Goal: Task Accomplishment & Management: Complete application form

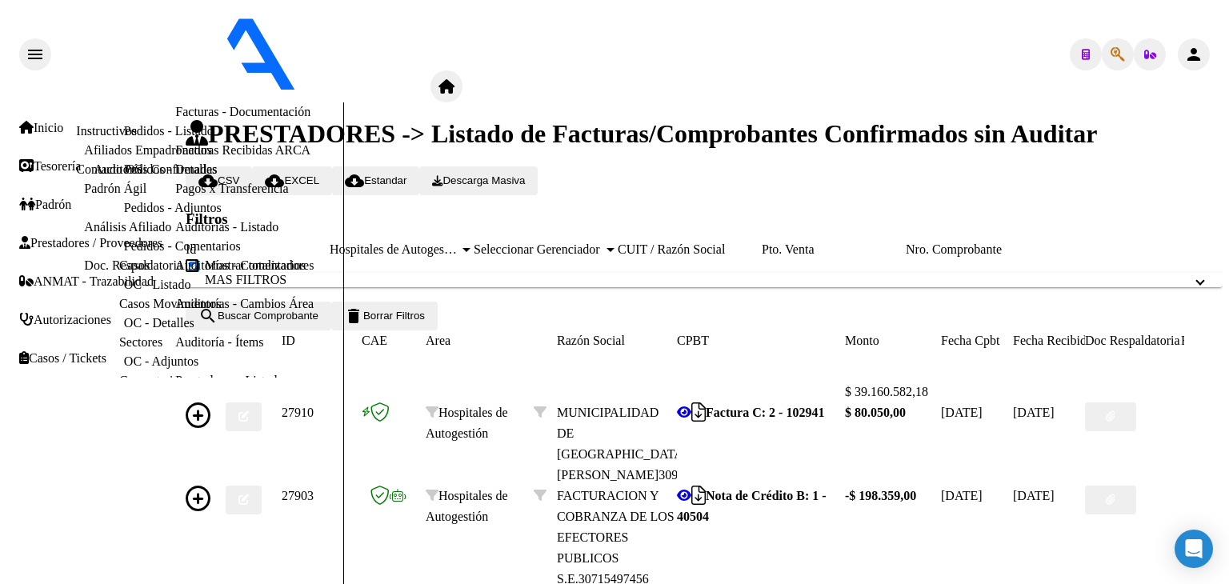
scroll to position [10, 0]
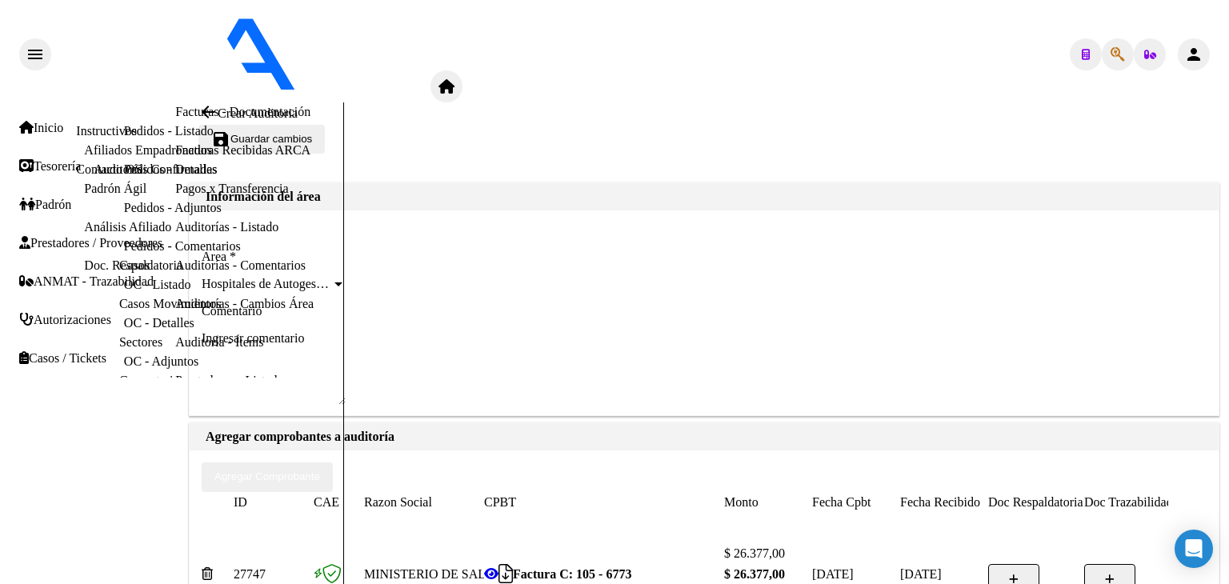
scroll to position [321, 0]
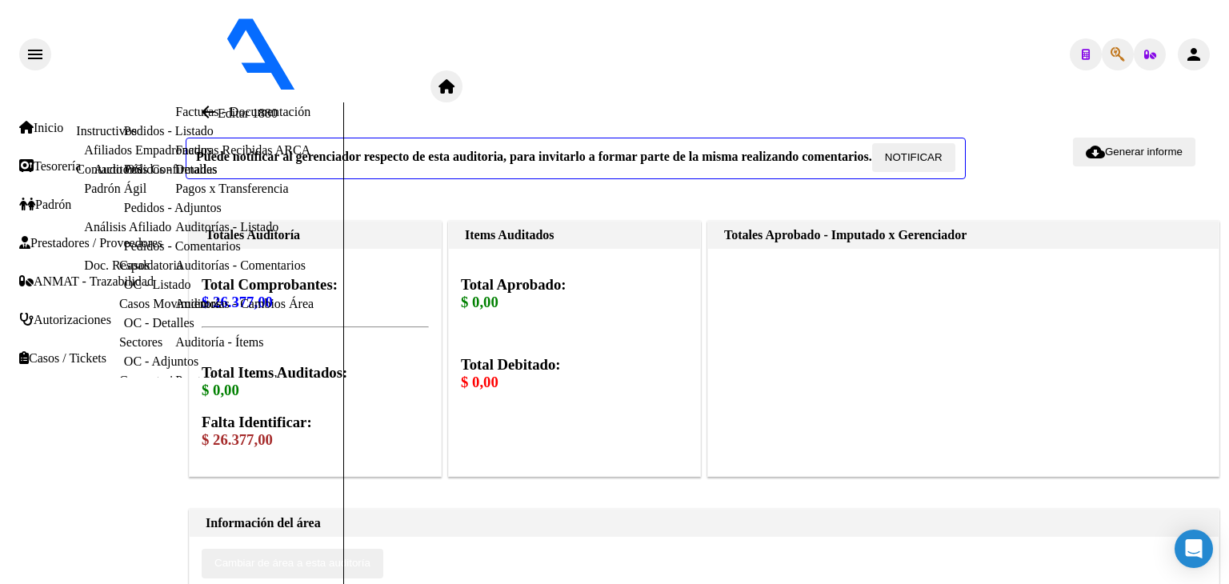
scroll to position [320, 0]
click at [371, 558] on span "Cambiar de área a esta auditoría" at bounding box center [292, 564] width 156 height 12
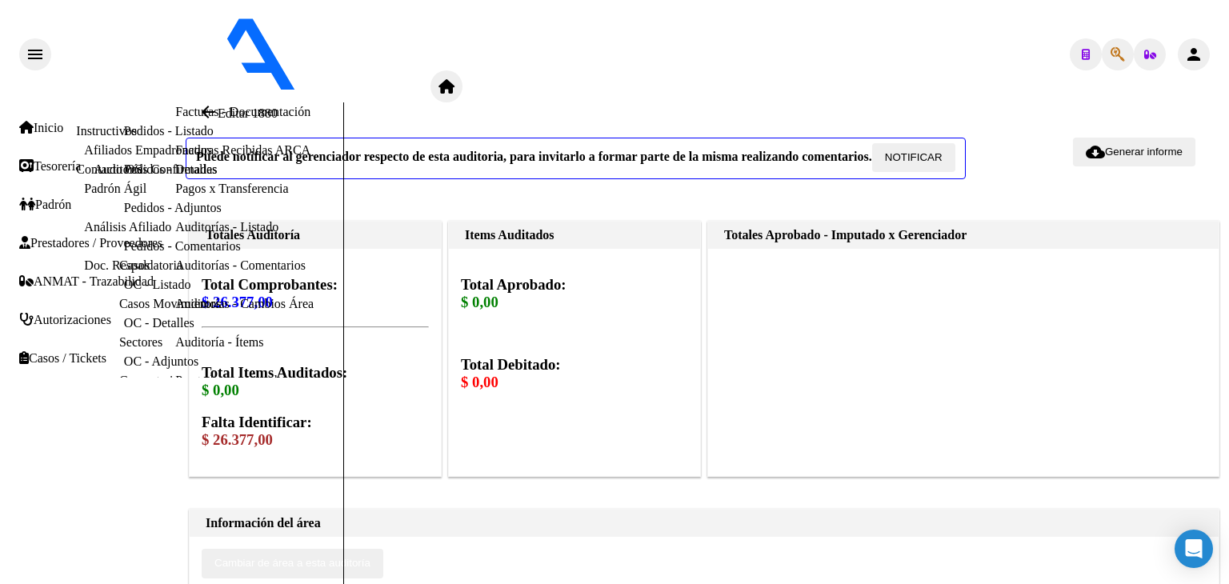
type input "ilegitima"
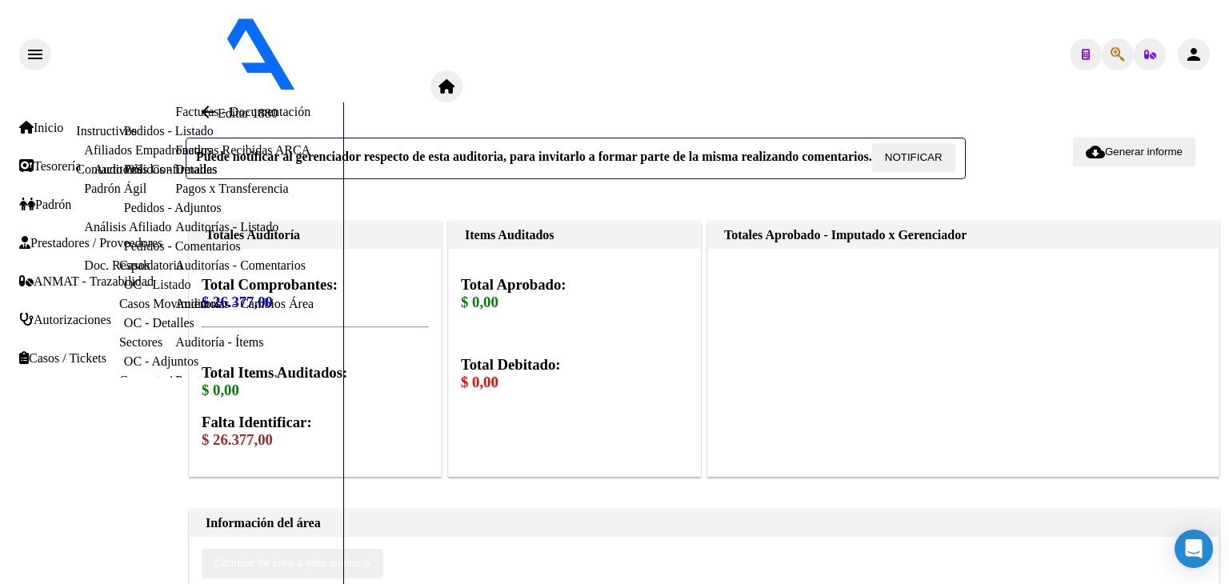
type input "todos"
drag, startPoint x: 1114, startPoint y: 322, endPoint x: 1133, endPoint y: 327, distance: 20.0
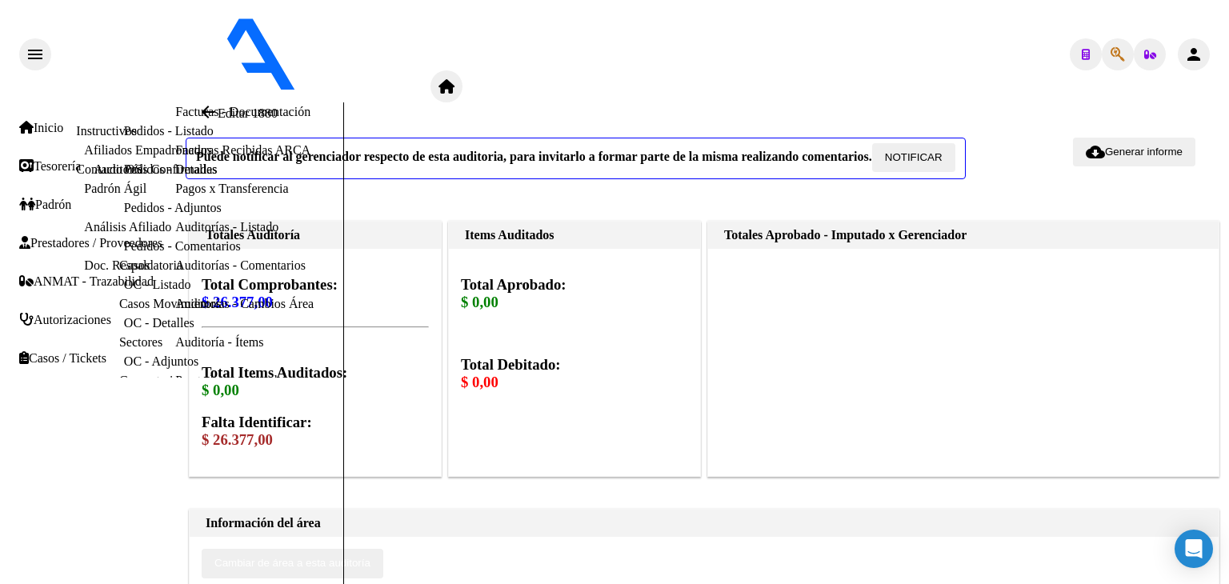
type input "$ 26.377,00"
drag, startPoint x: 485, startPoint y: 181, endPoint x: 480, endPoint y: 214, distance: 34.0
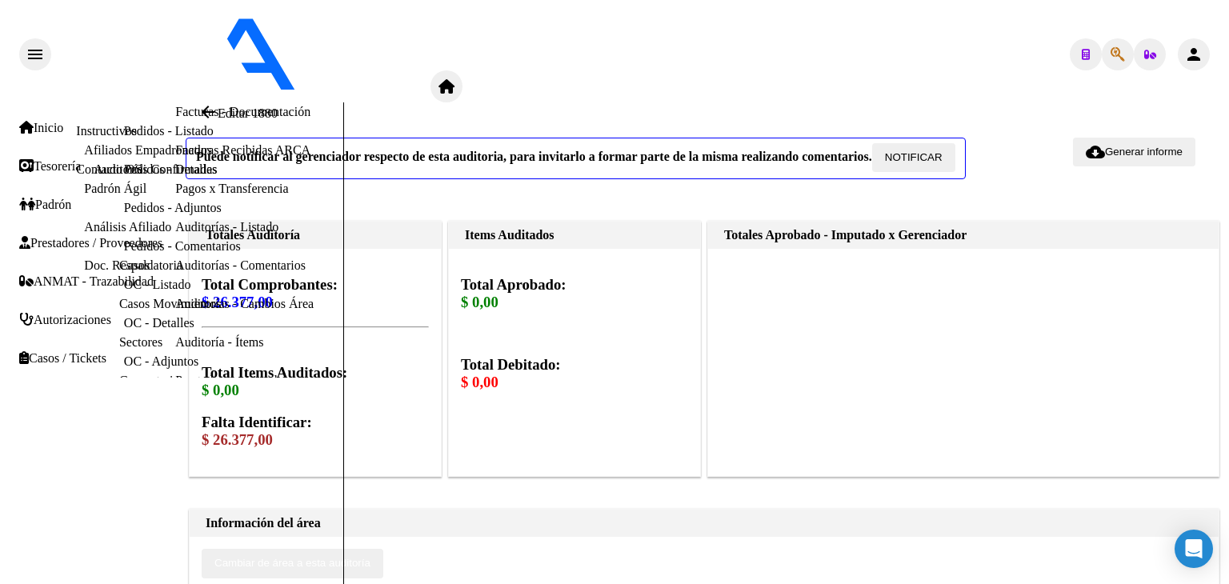
type textarea "rechazada por ilegitima - fc devuelta al hospital"
drag, startPoint x: 117, startPoint y: 116, endPoint x: 131, endPoint y: 126, distance: 17.3
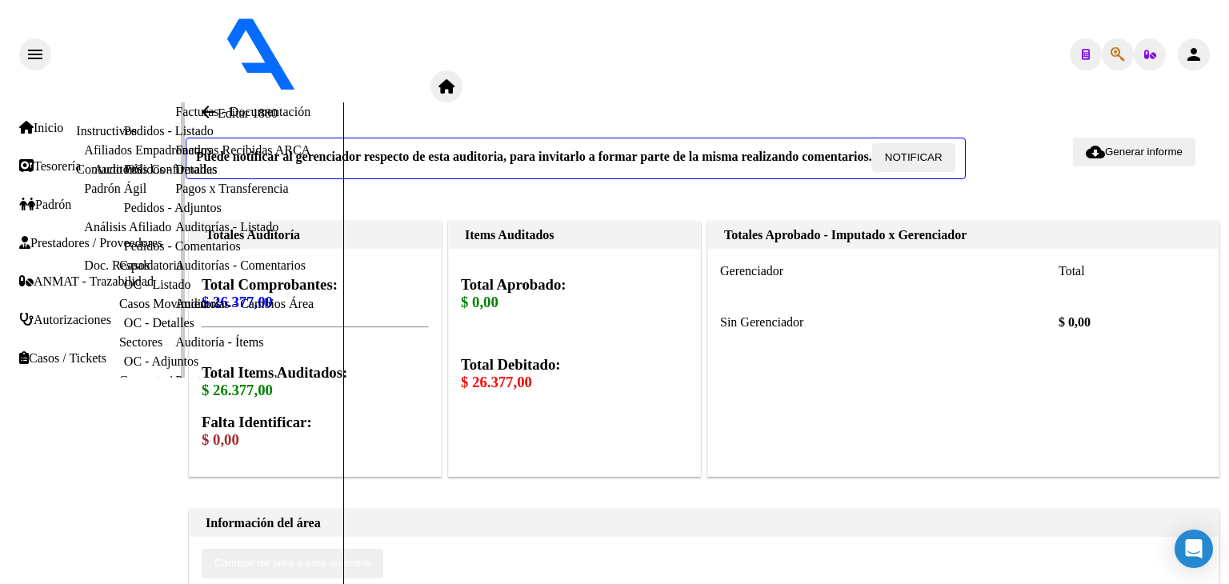
click at [175, 80] on link "Facturas Sin Auditar" at bounding box center [228, 73] width 106 height 14
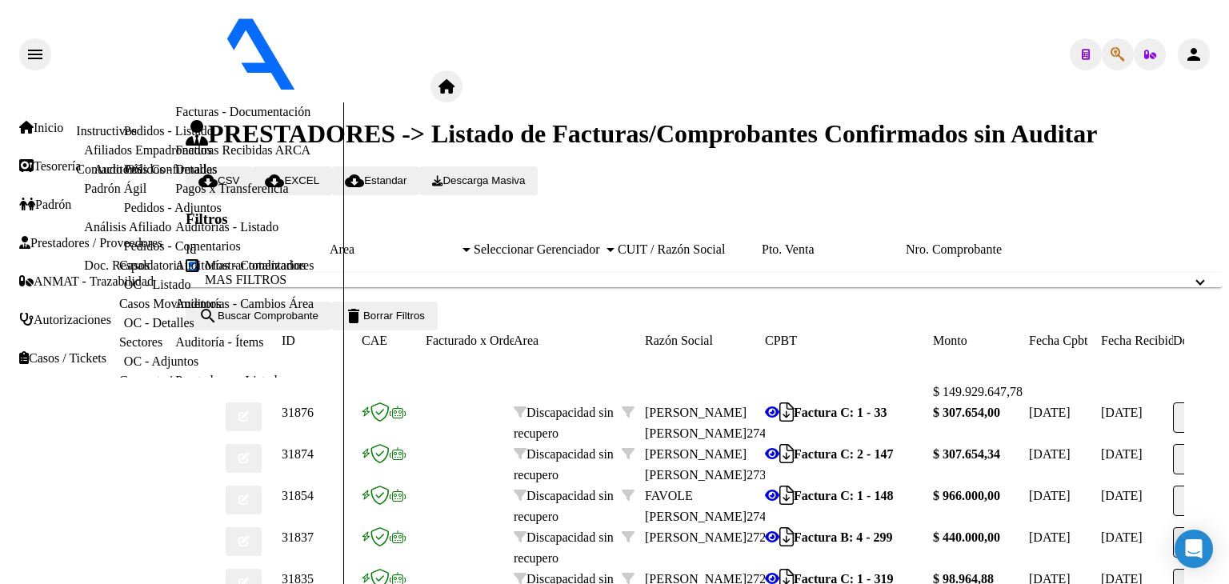
click at [452, 243] on span "Area" at bounding box center [395, 250] width 130 height 14
click at [319, 322] on span "search Buscar Comprobante" at bounding box center [258, 316] width 120 height 12
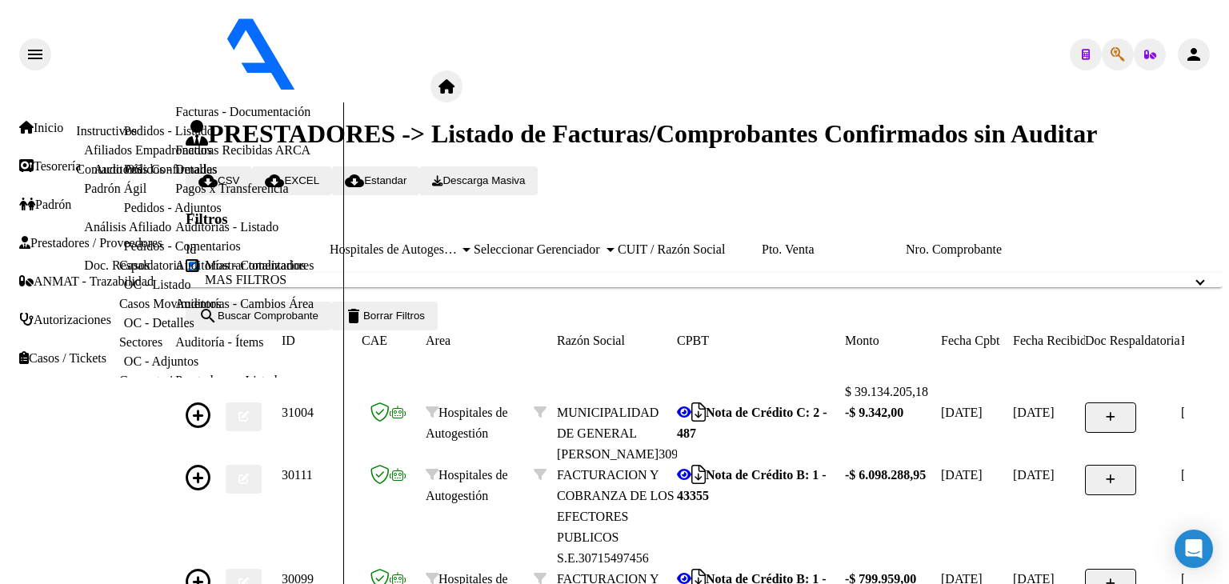
scroll to position [418, 0]
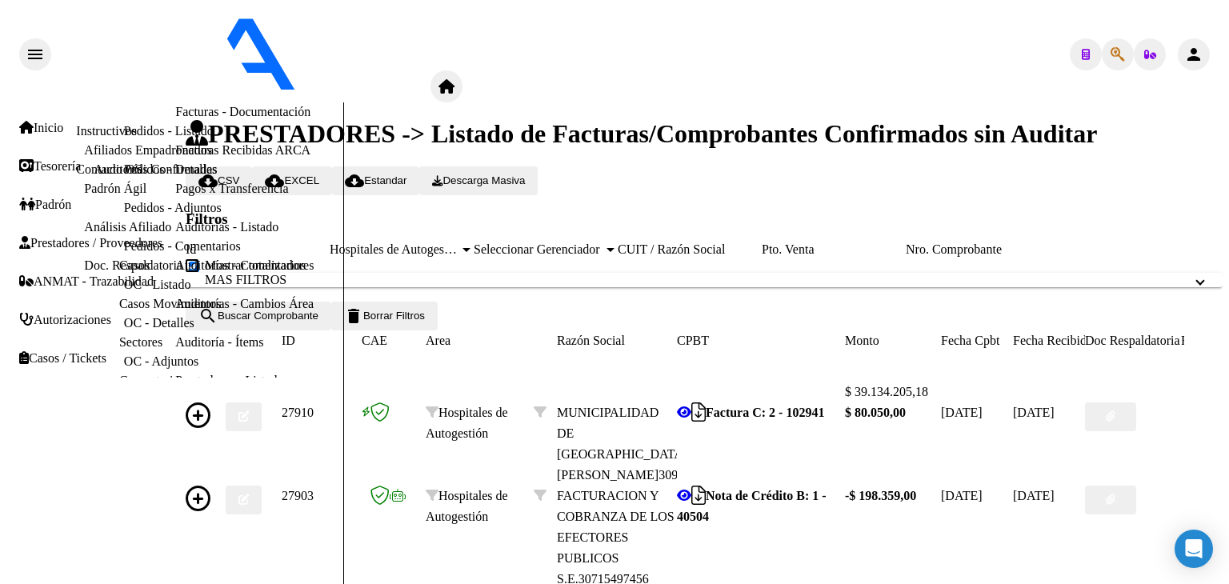
scroll to position [338, 0]
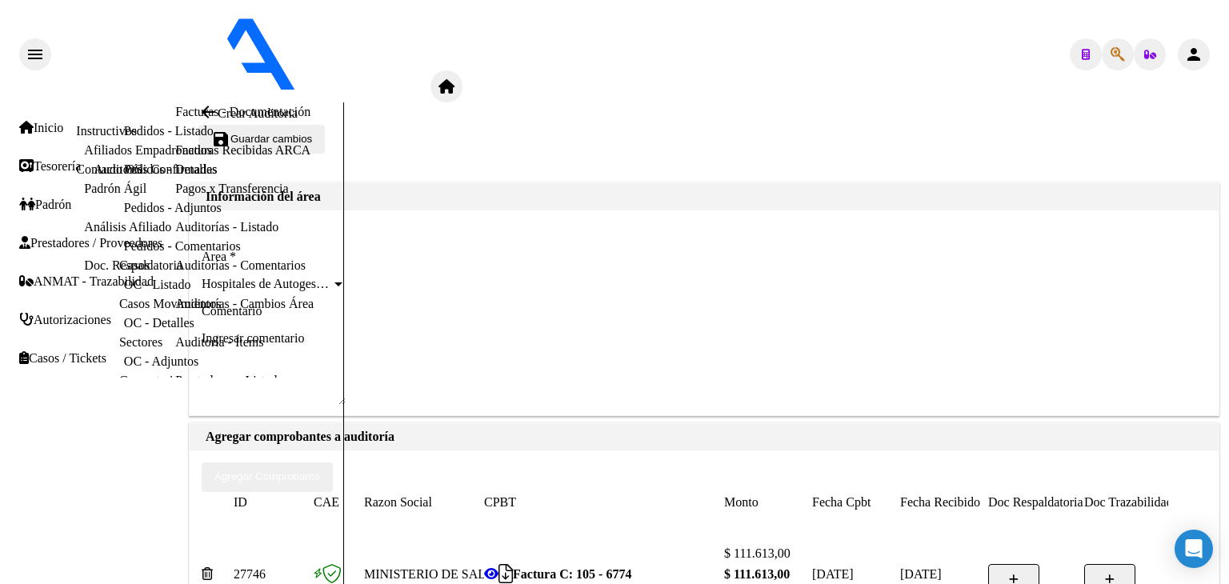
scroll to position [321, 0]
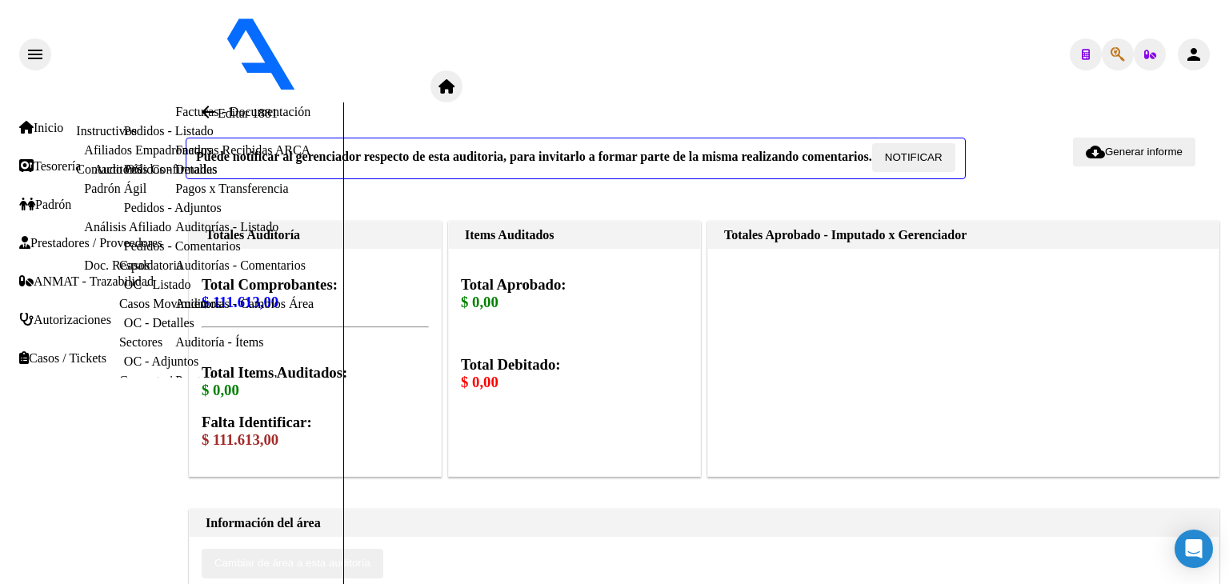
scroll to position [160, 0]
click at [371, 558] on span "Cambiar de área a esta auditoría" at bounding box center [292, 564] width 156 height 12
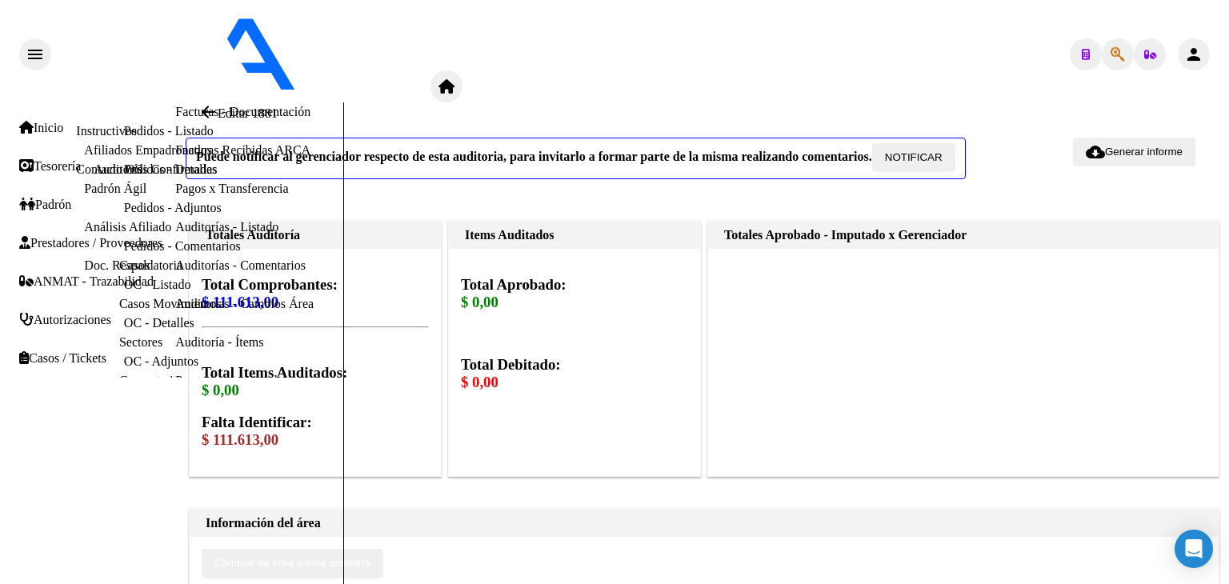
scroll to position [191, 0]
type input "ilegitima"
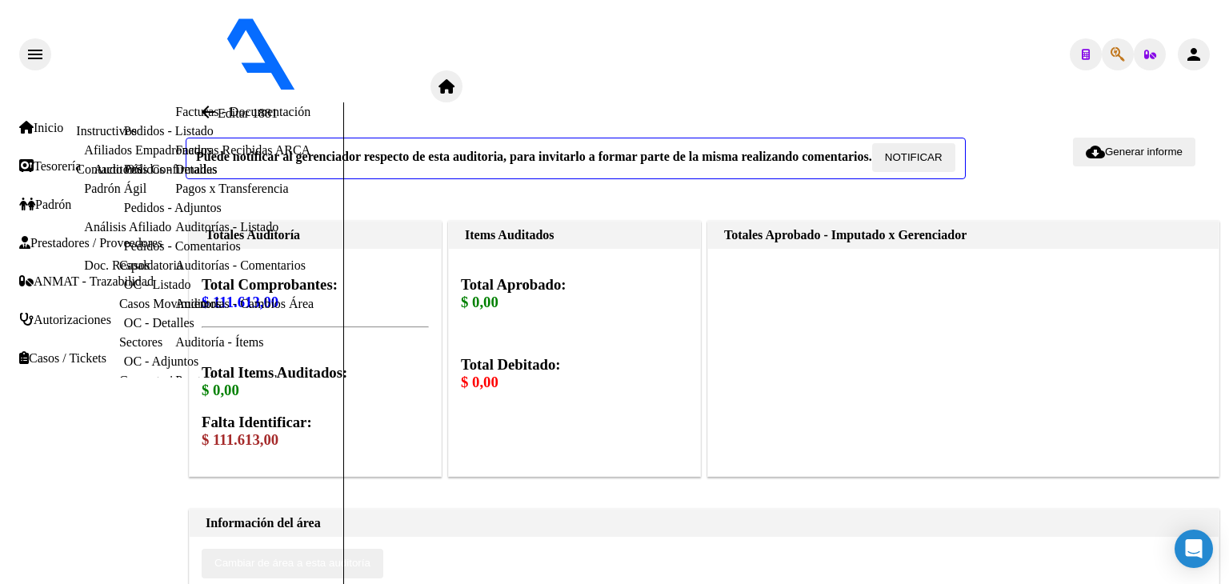
scroll to position [1207, 0]
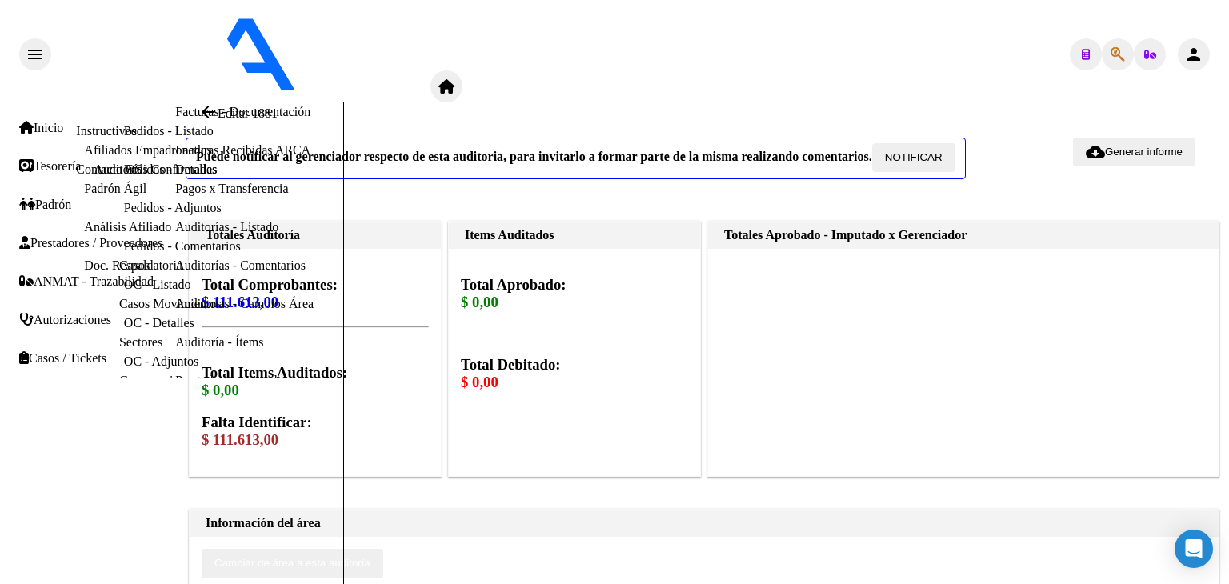
type input "todos"
drag, startPoint x: 1066, startPoint y: 401, endPoint x: 1119, endPoint y: 407, distance: 53.2
type input "$ 111.613,00"
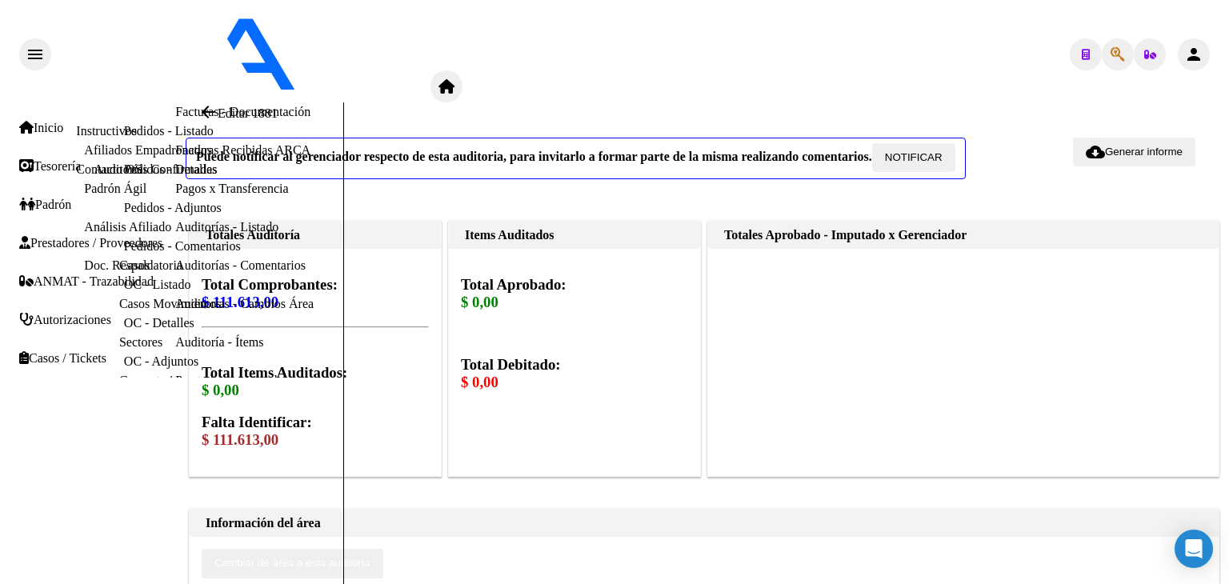
type textarea "f"
type textarea "rechazada por ilegitima - fc devuelta al hospital"
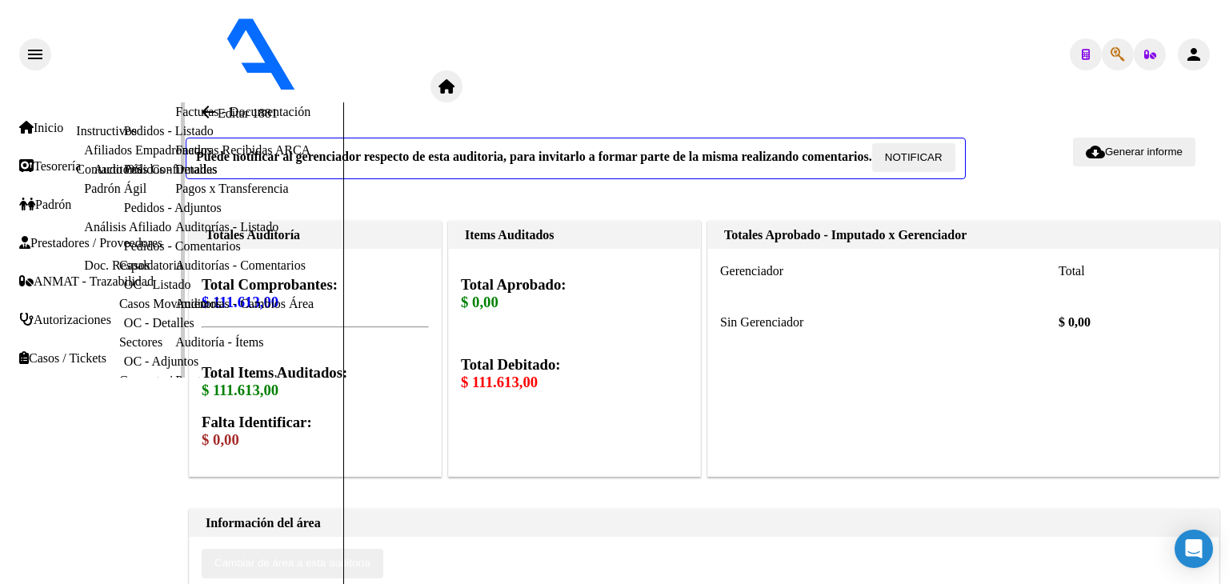
click at [175, 80] on link "Facturas Sin Auditar" at bounding box center [228, 73] width 106 height 14
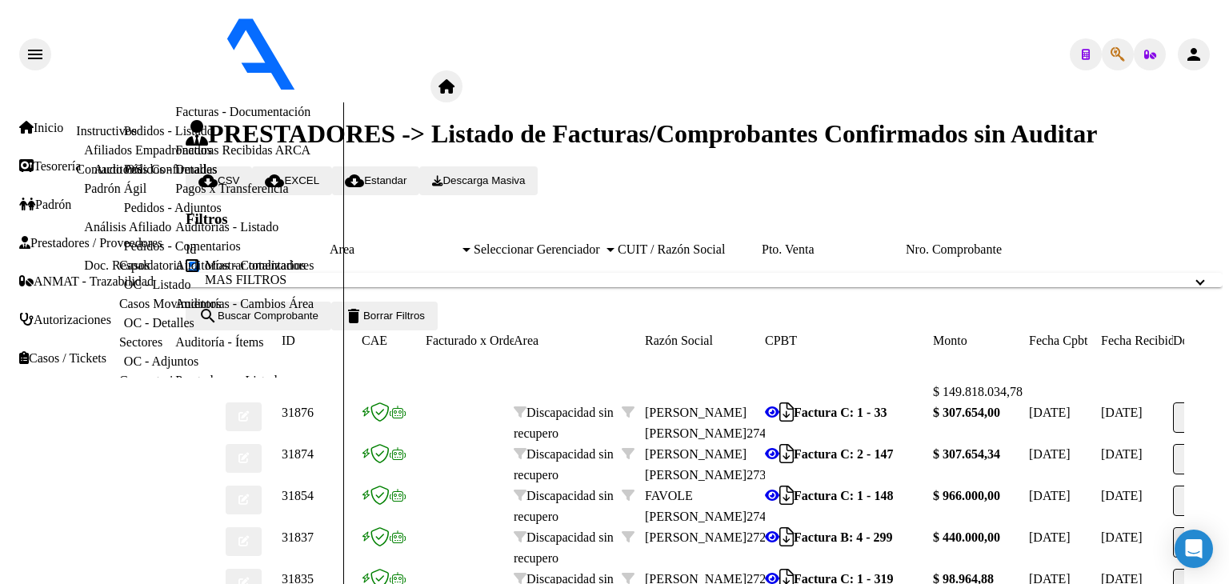
click at [459, 243] on span "Area" at bounding box center [395, 250] width 130 height 14
click at [312, 310] on span "search Buscar Comprobante" at bounding box center [258, 316] width 120 height 12
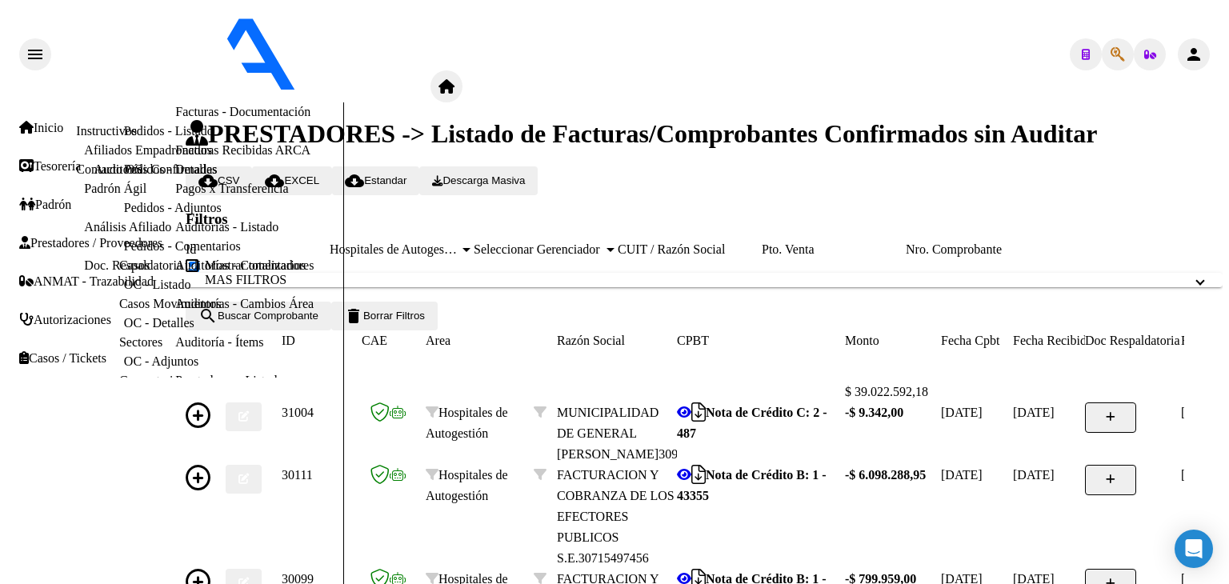
scroll to position [418, 0]
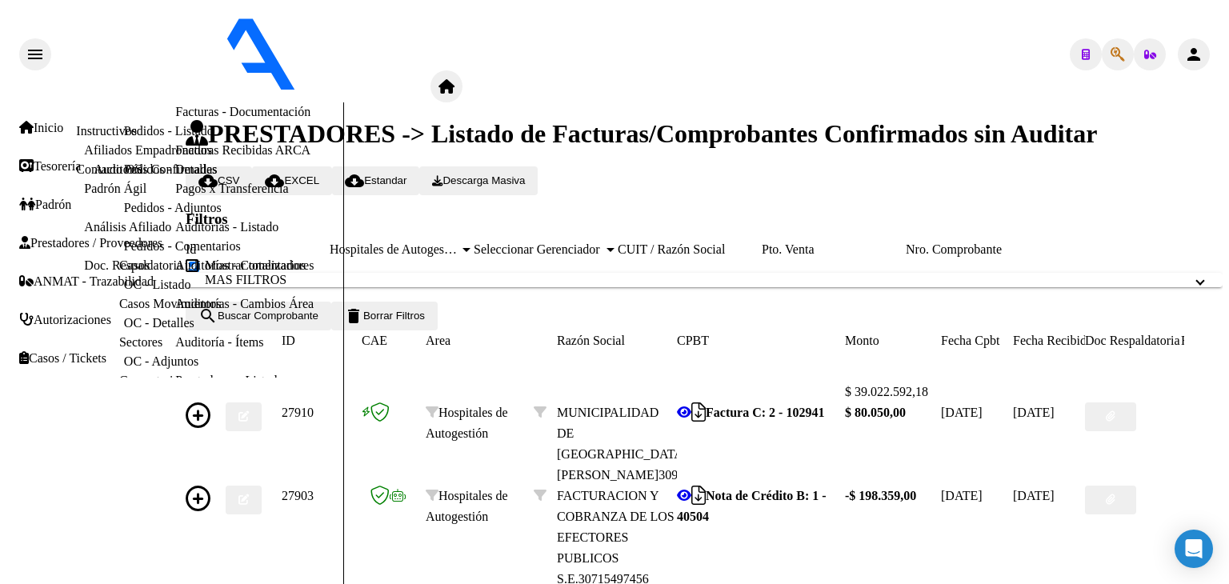
scroll to position [338, 0]
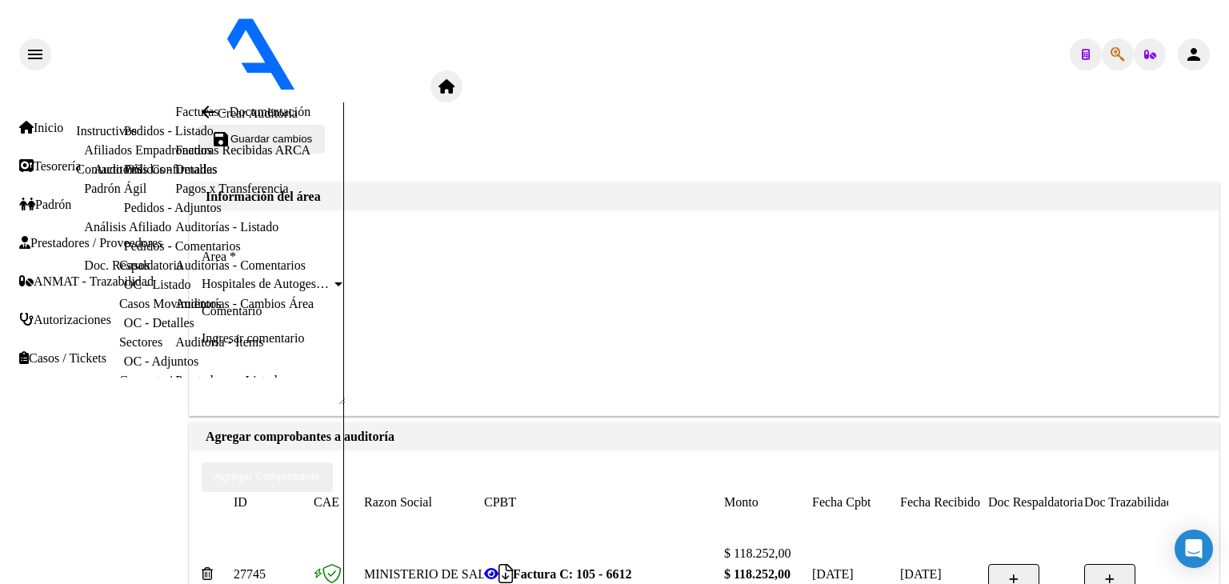
scroll to position [321, 0]
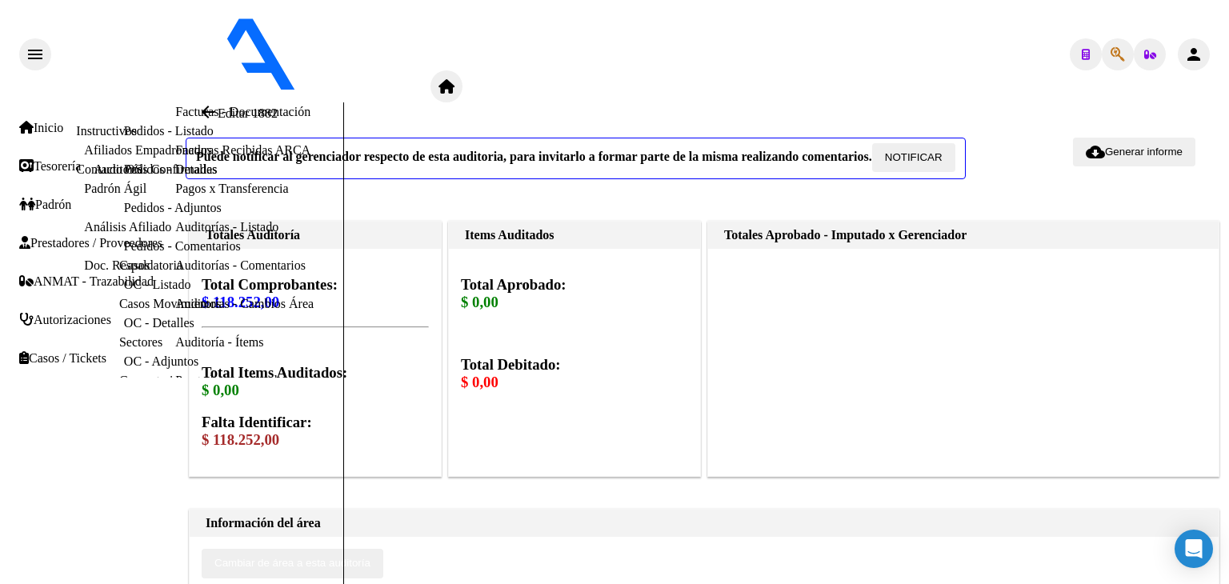
scroll to position [400, 0]
click at [371, 549] on button "Cambiar de área a esta auditoría" at bounding box center [293, 563] width 182 height 29
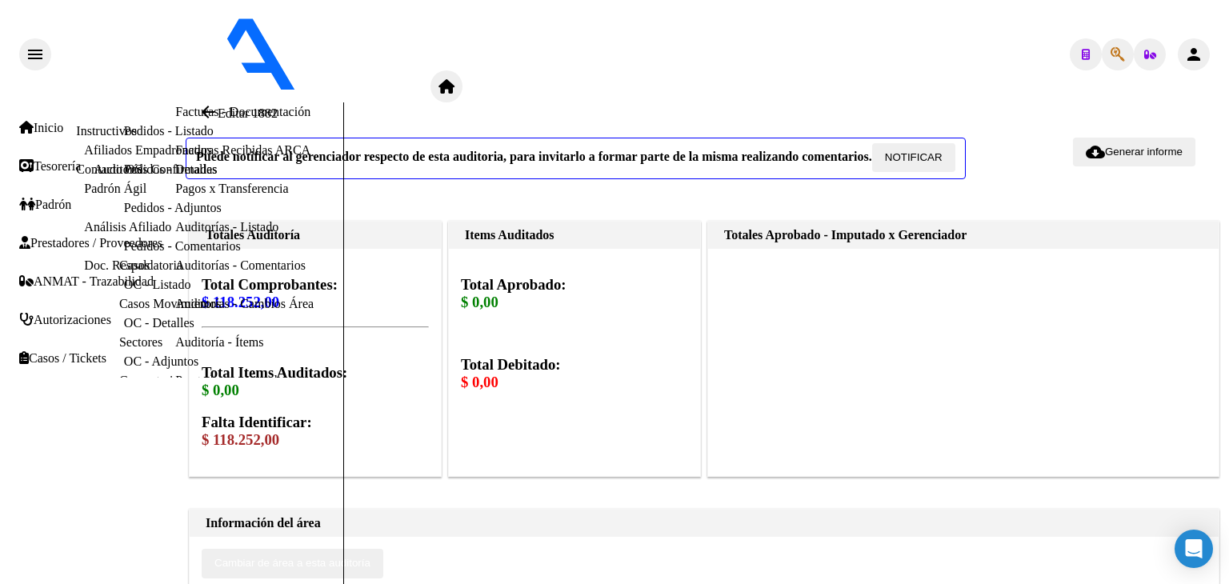
type input "ilegitima"
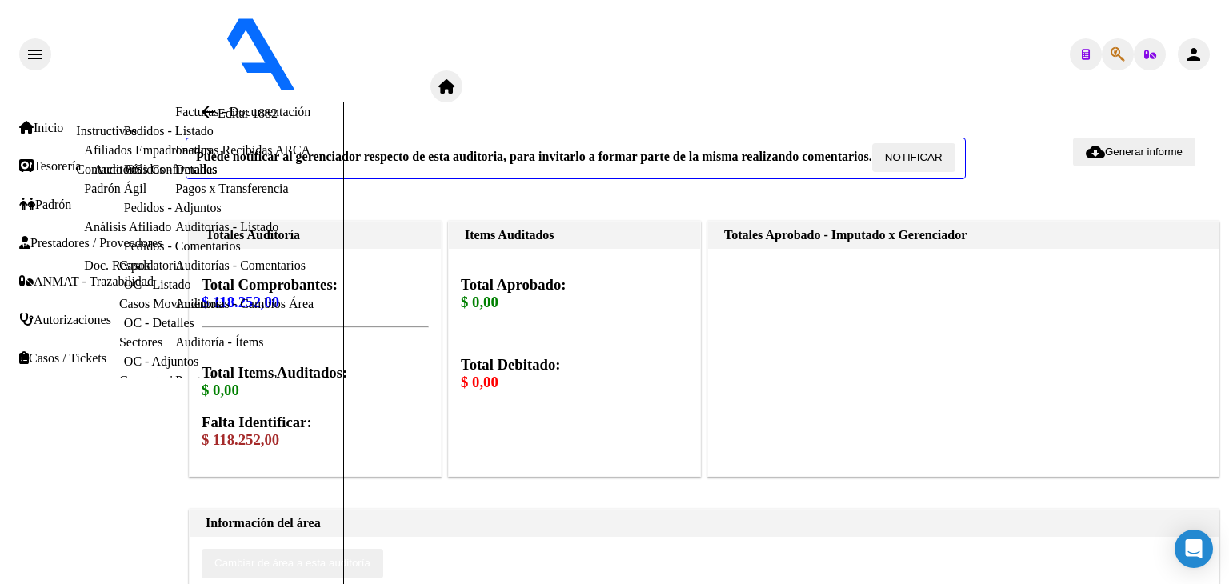
scroll to position [1040, 0]
type input "todos"
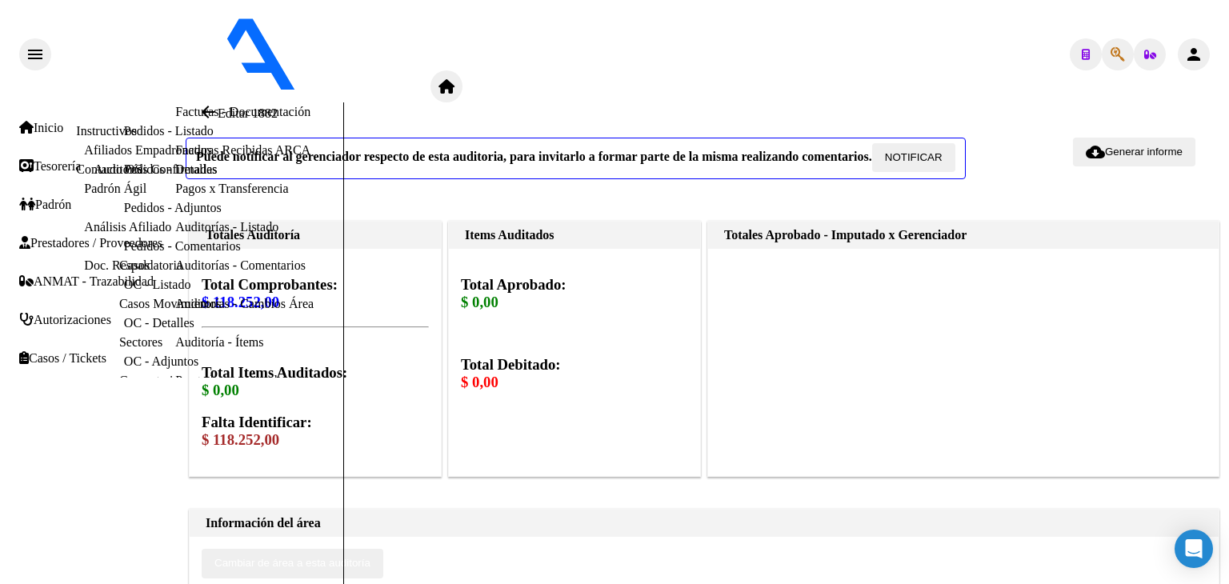
drag, startPoint x: 1056, startPoint y: 401, endPoint x: 1127, endPoint y: 404, distance: 71.3
type input "$ 118.252,00"
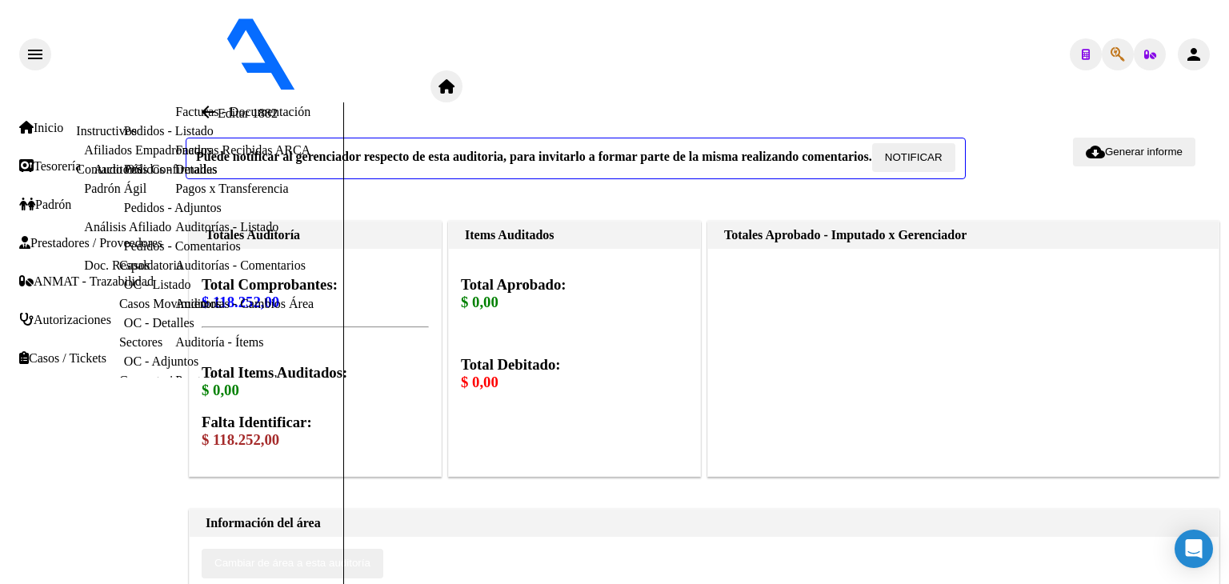
type textarea "rechazada por ilegitima - fc devuelta al hospital"
click at [175, 234] on link "Auditorías - Listado" at bounding box center [226, 227] width 103 height 14
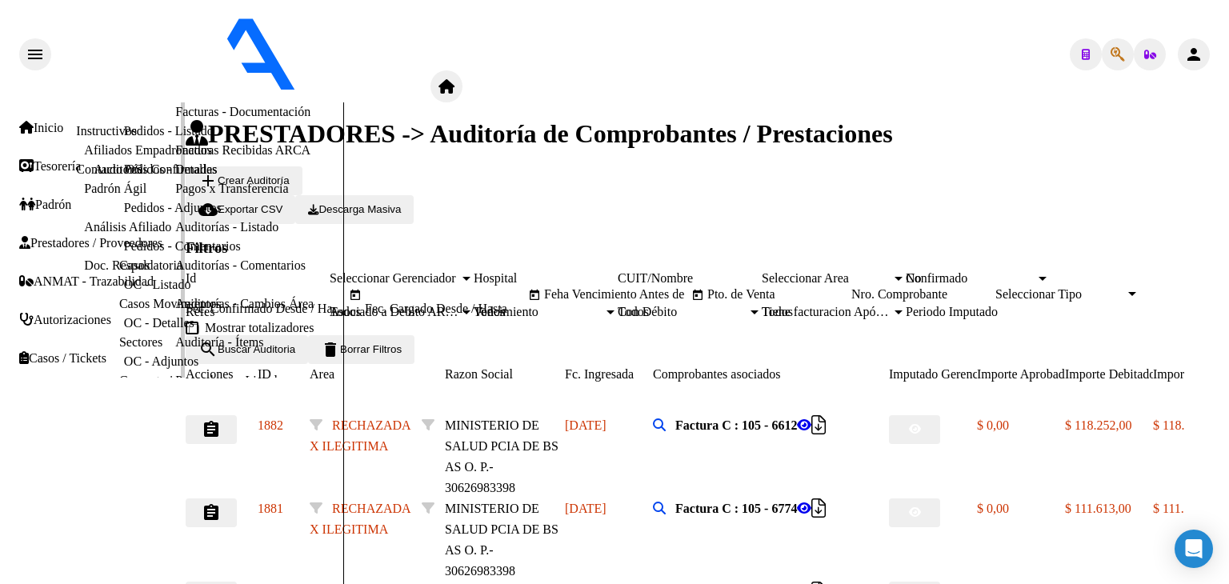
click at [175, 80] on link "Facturas Sin Auditar" at bounding box center [228, 73] width 106 height 14
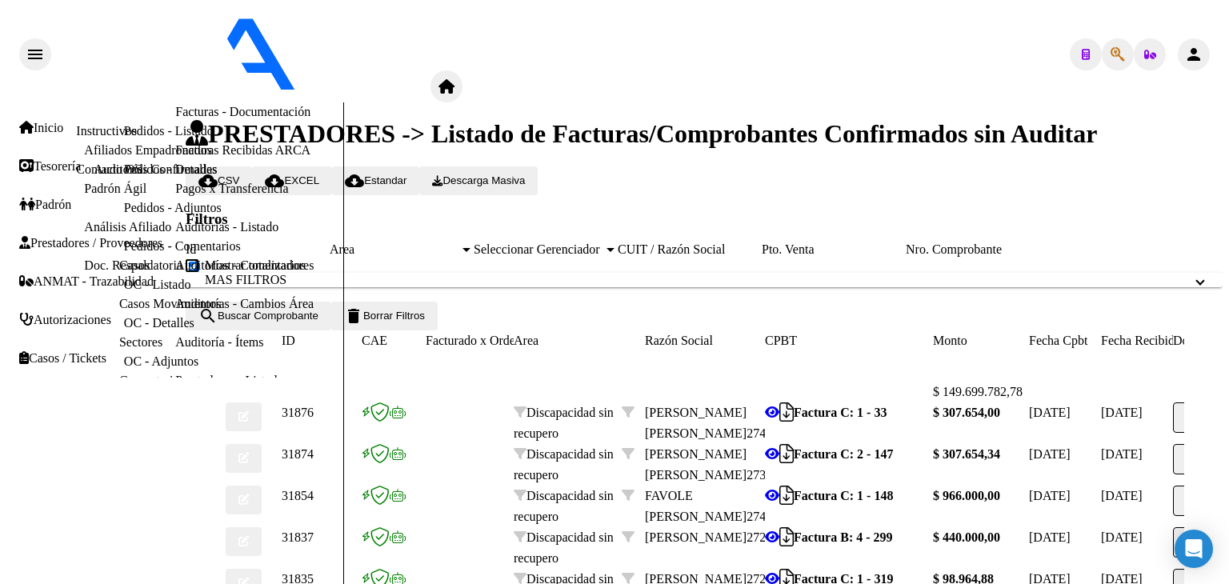
click at [459, 243] on span "Area" at bounding box center [395, 250] width 130 height 14
click at [319, 322] on span "search Buscar Comprobante" at bounding box center [258, 316] width 120 height 12
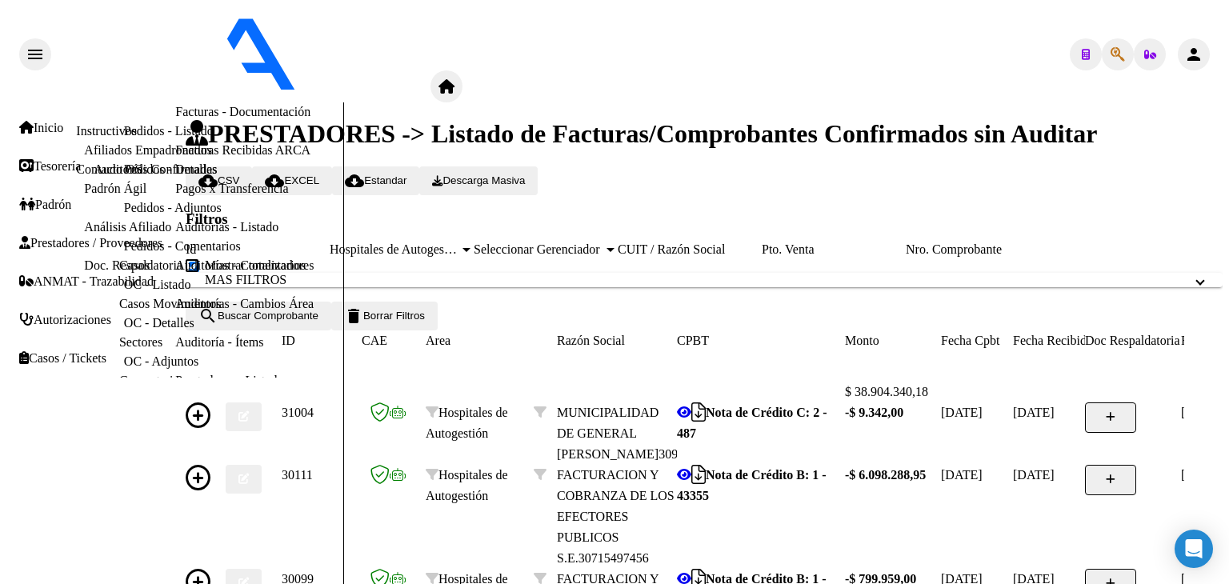
scroll to position [418, 0]
drag, startPoint x: 1044, startPoint y: 511, endPoint x: 919, endPoint y: 399, distance: 167.8
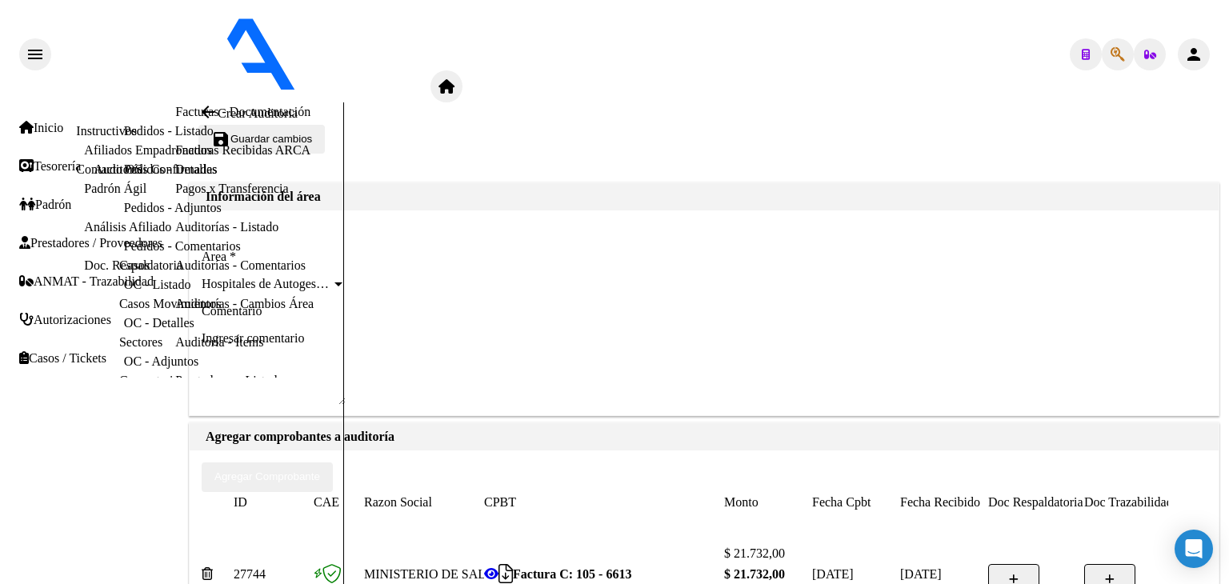
scroll to position [321, 0]
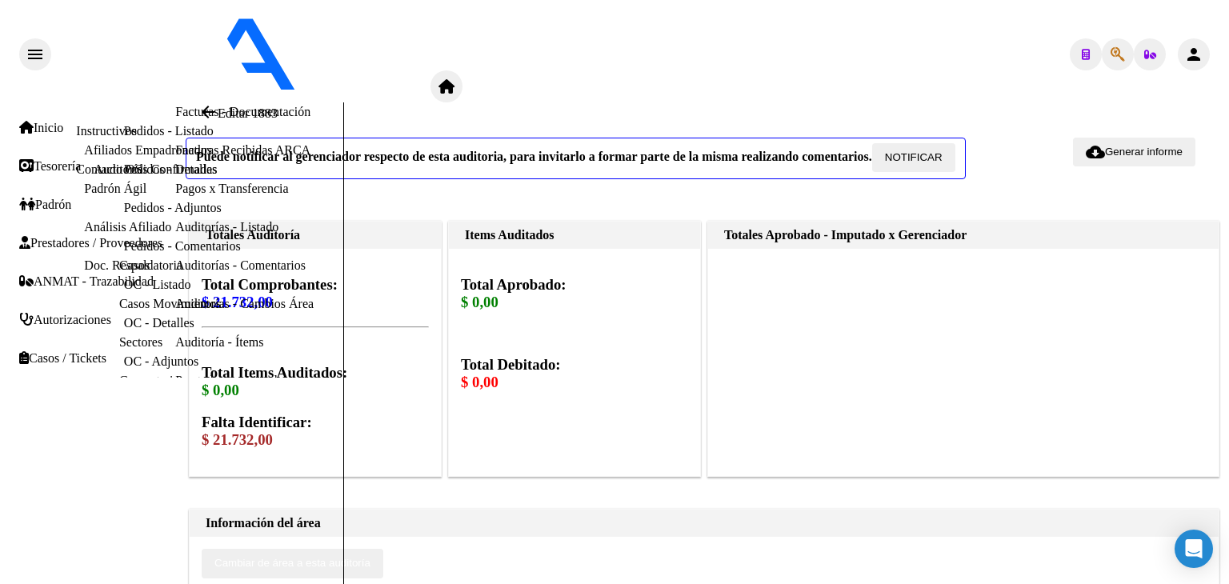
scroll to position [320, 0]
click at [376, 549] on button "Cambiar de área a esta auditoría" at bounding box center [293, 563] width 182 height 29
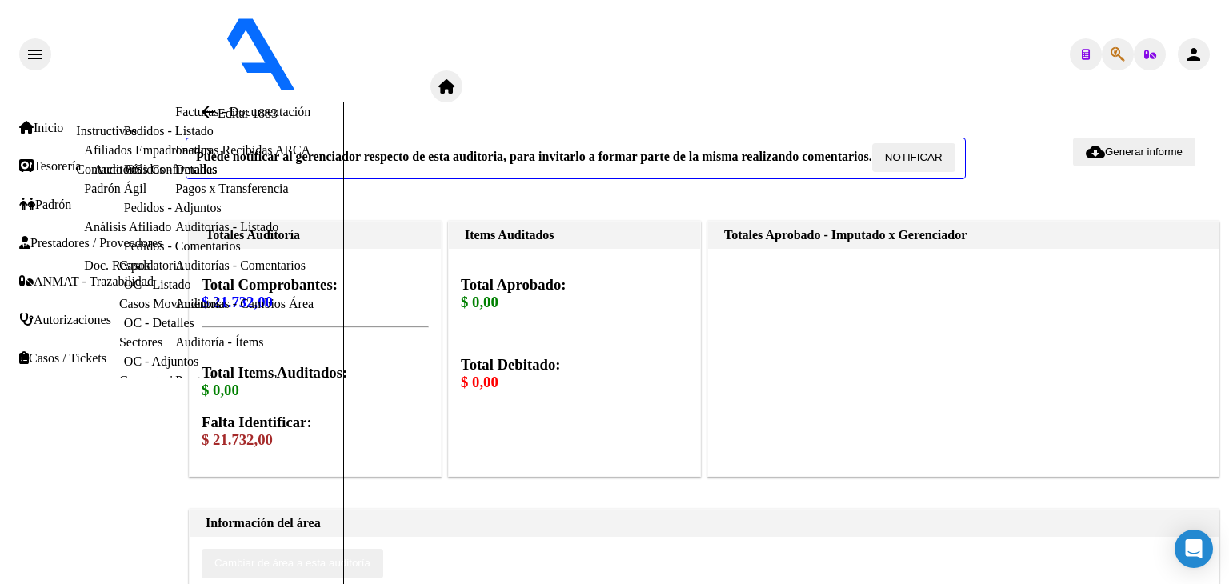
type input "ilegitima"
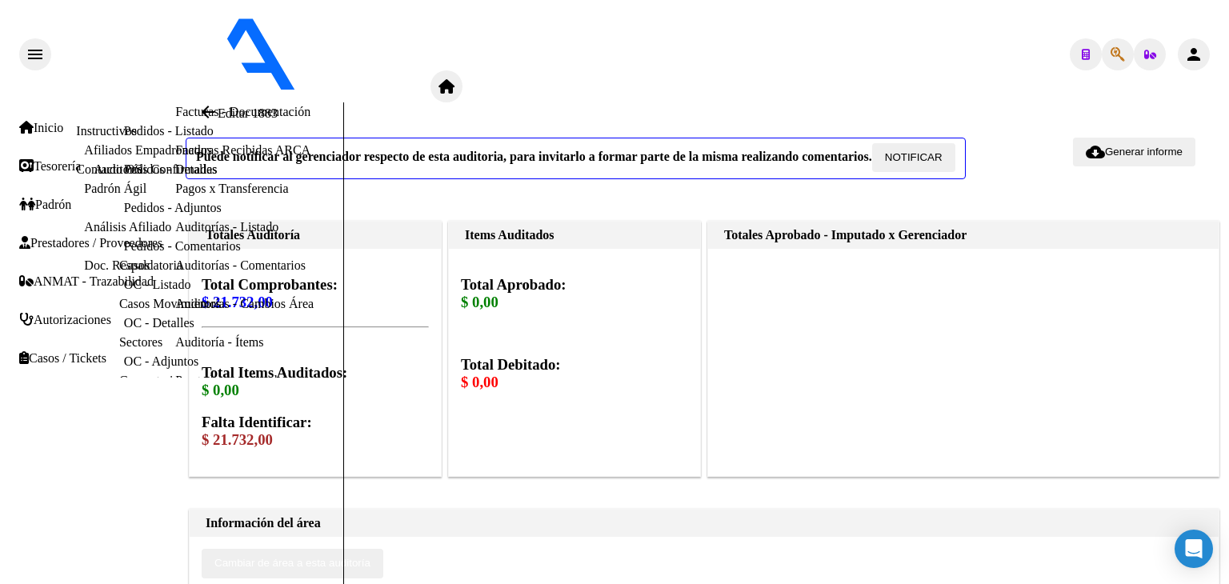
type input "todos"
drag, startPoint x: 1060, startPoint y: 408, endPoint x: 1116, endPoint y: 404, distance: 55.4
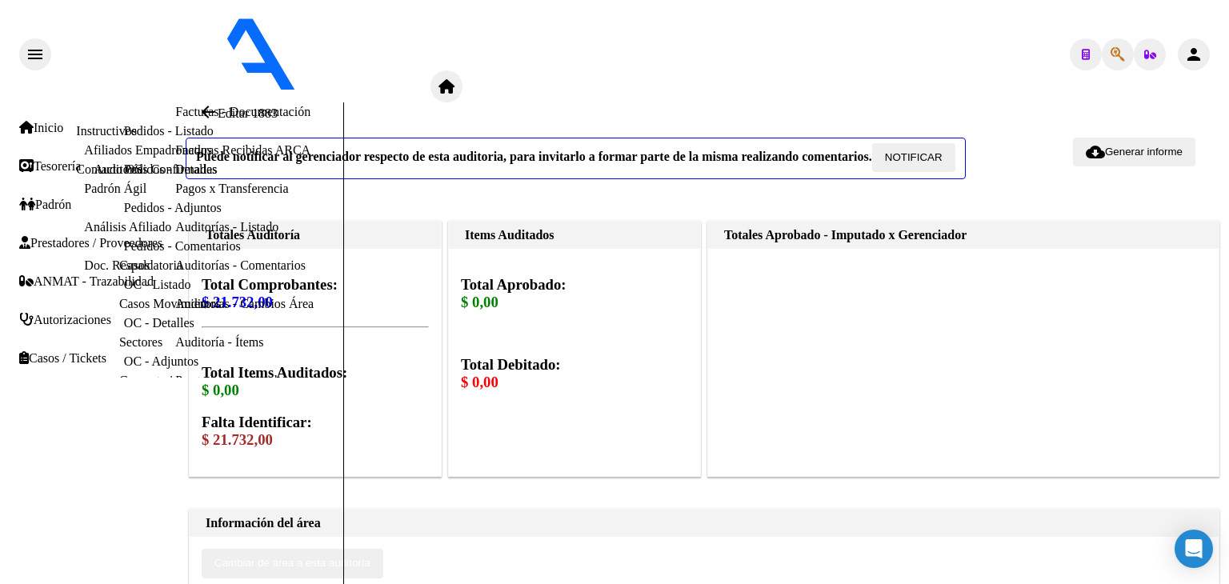
type input "$ 21.732,00"
type textarea "rechazada por ilegitima - fc devuelta al hospital"
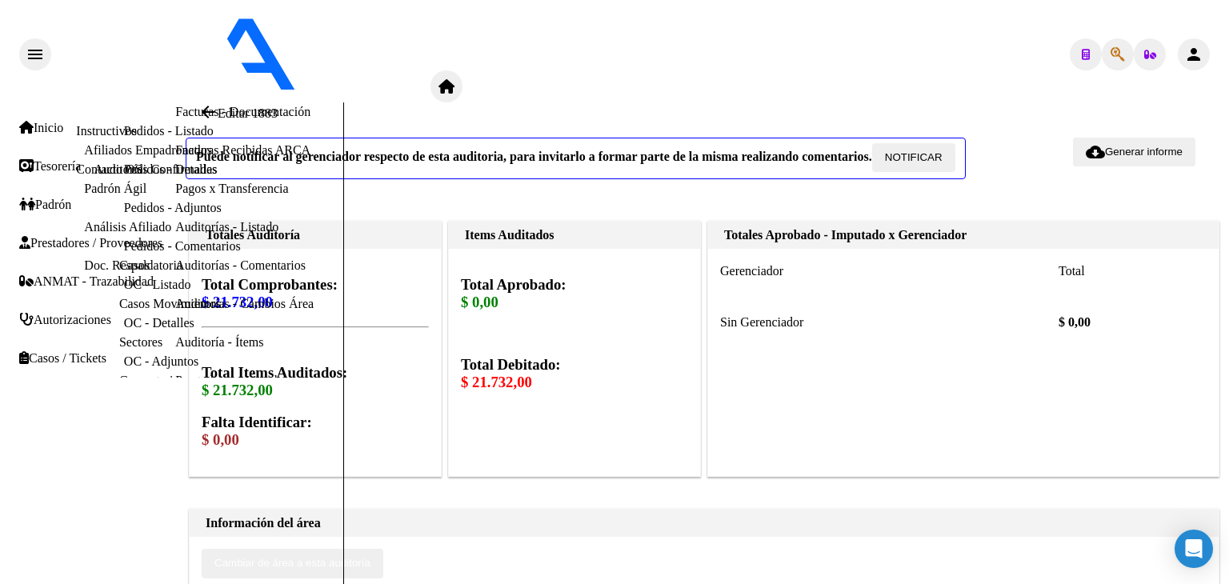
scroll to position [0, 0]
click at [175, 80] on link "Facturas Sin Auditar" at bounding box center [228, 73] width 106 height 14
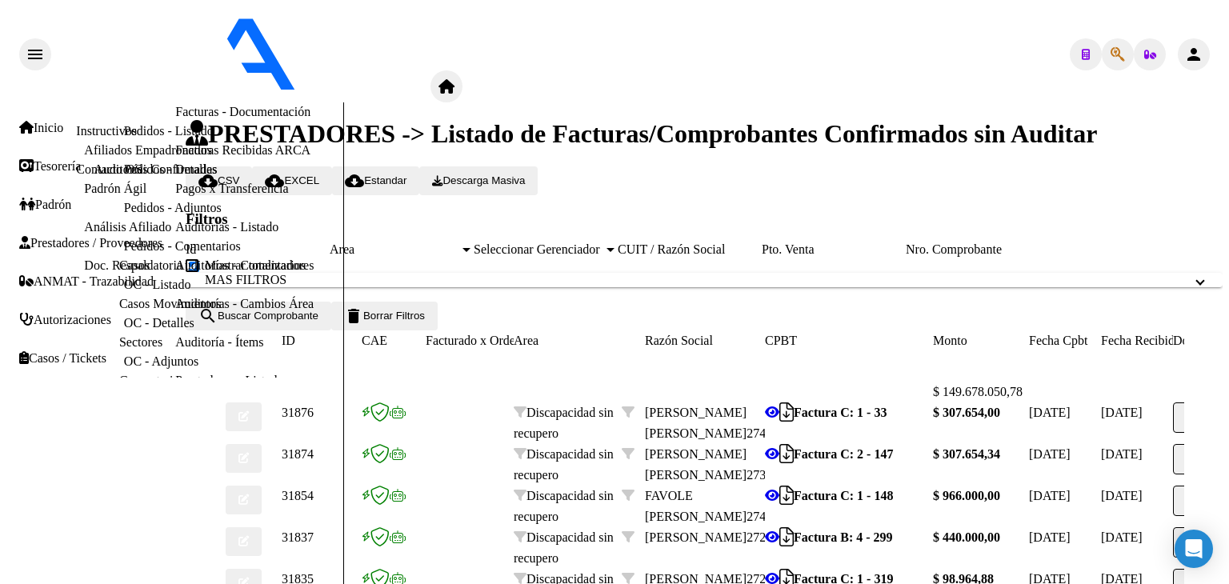
click at [474, 243] on div "Area Area" at bounding box center [402, 250] width 144 height 14
click at [319, 322] on span "search Buscar Comprobante" at bounding box center [258, 316] width 120 height 12
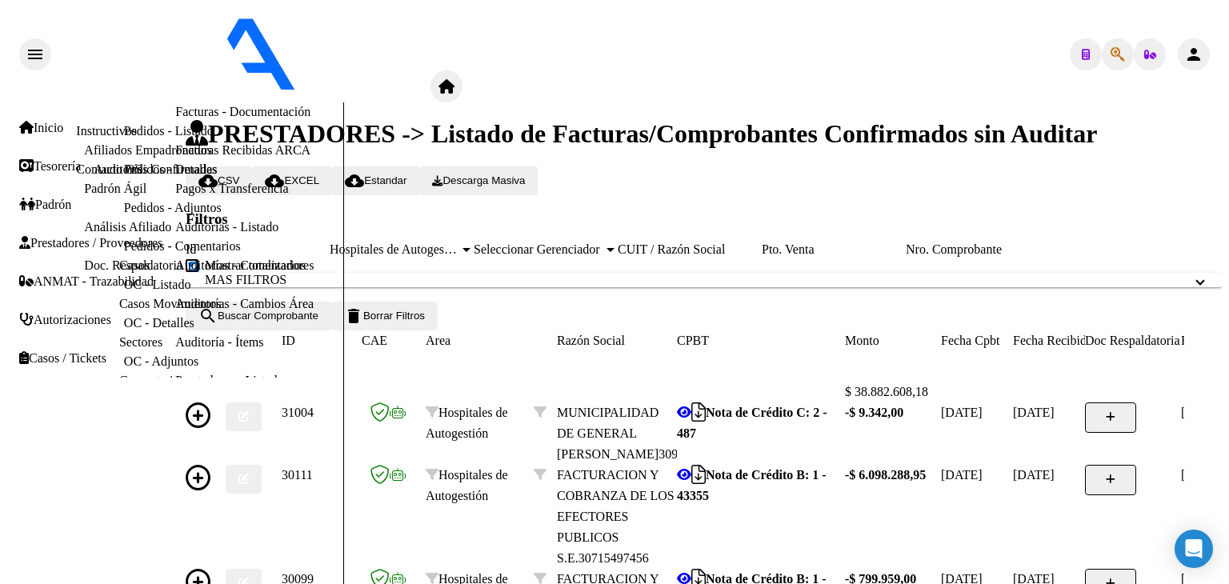
scroll to position [400, 0]
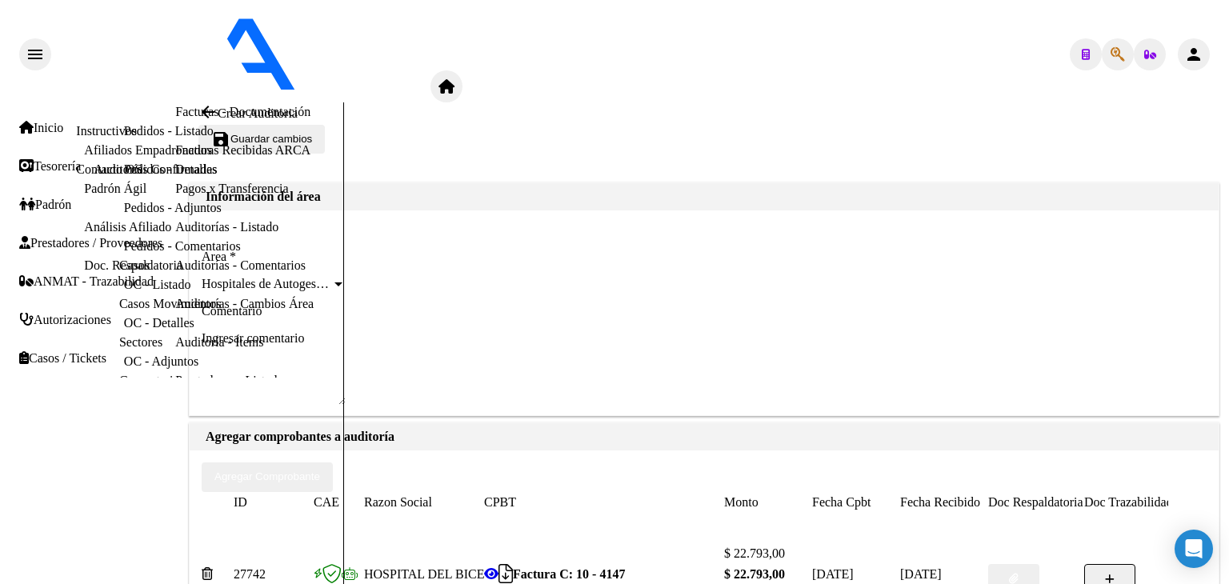
scroll to position [321, 0]
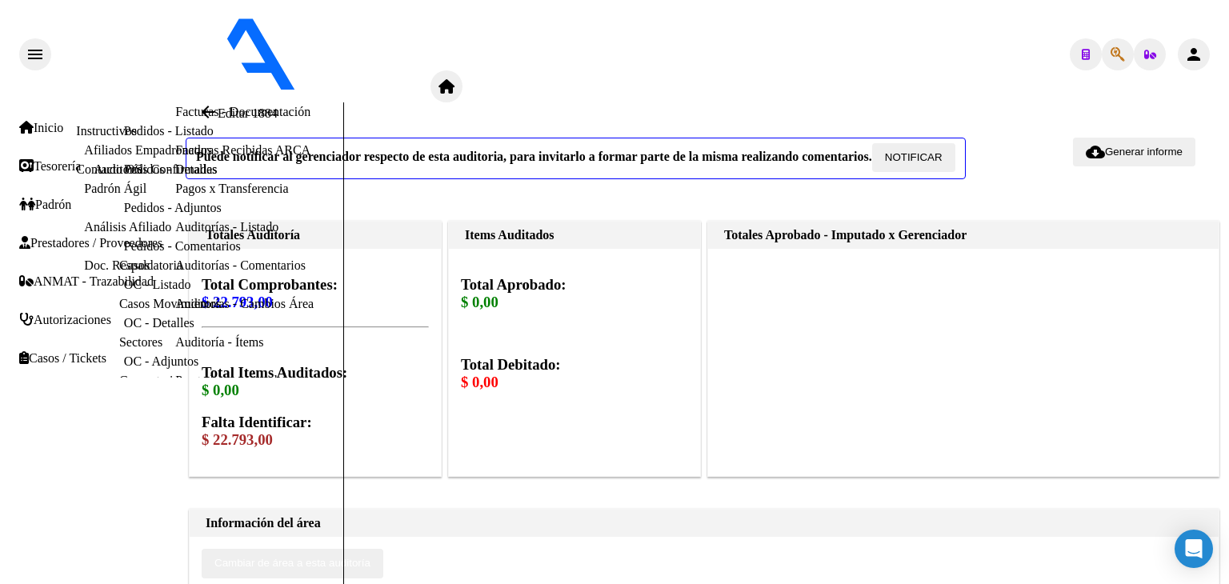
scroll to position [400, 0]
click at [383, 549] on button "Cambiar de área a esta auditoría" at bounding box center [293, 563] width 182 height 29
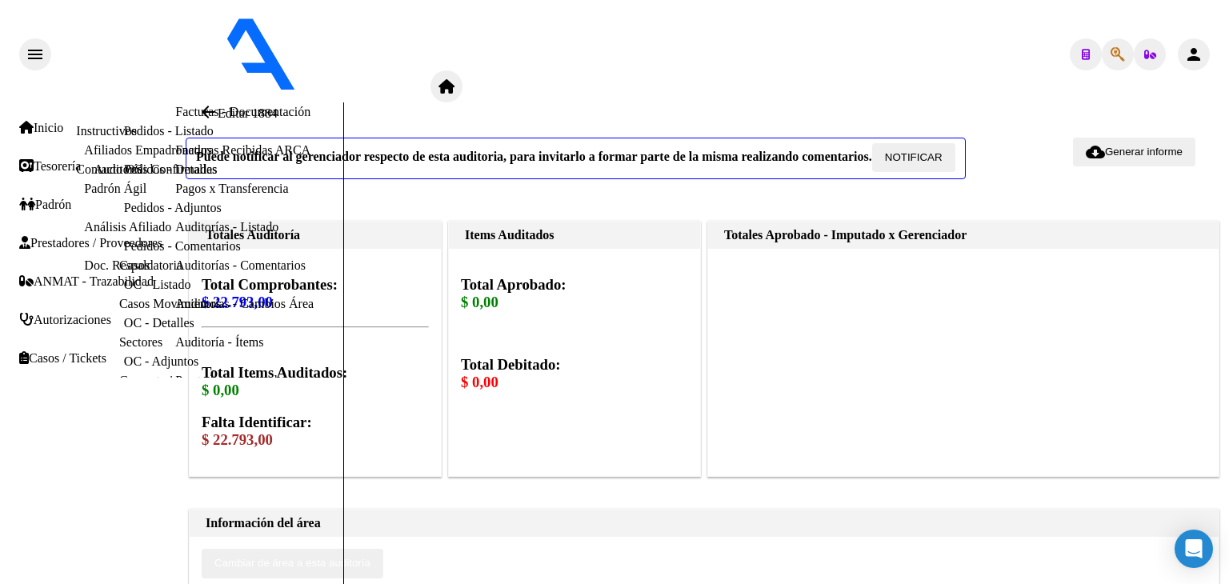
type input "ilegitima"
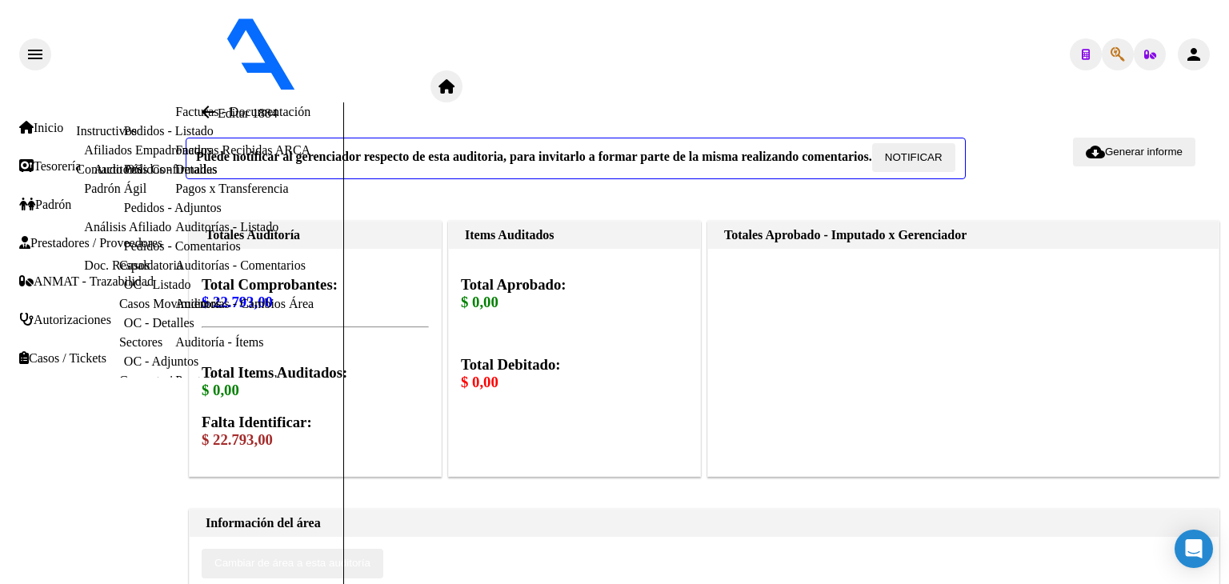
type input "todos"
drag, startPoint x: 1060, startPoint y: 315, endPoint x: 1108, endPoint y: 318, distance: 47.3
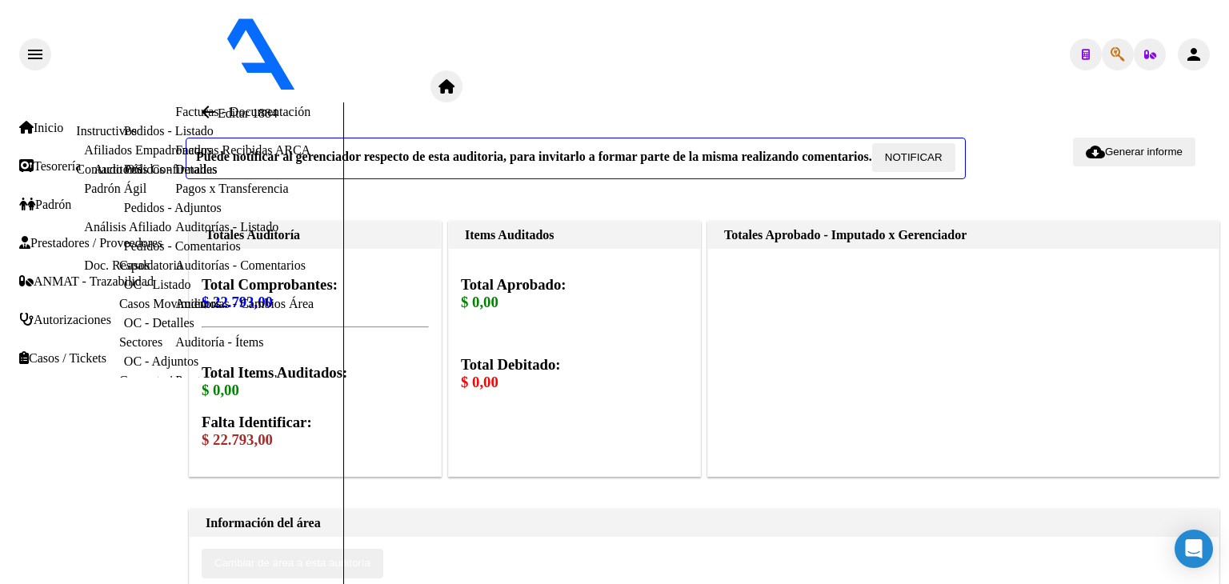
type input "$ 22.793,00"
type textarea "rechazada por ilegitima - fc devuelta al hospital"
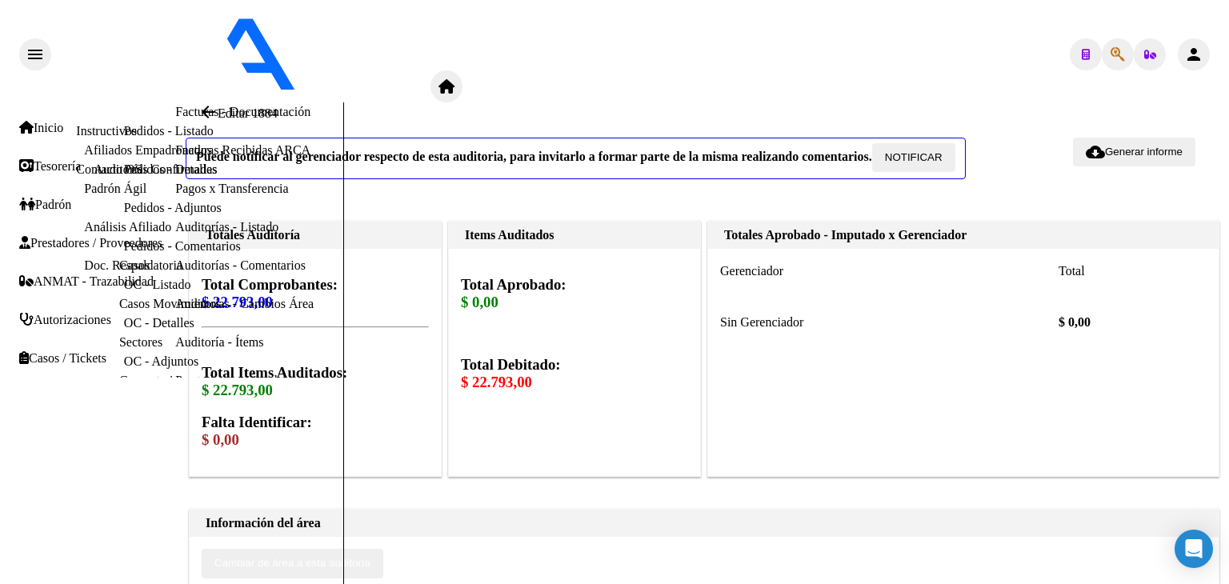
scroll to position [0, 0]
click at [212, 102] on mat-icon "arrow_back" at bounding box center [207, 111] width 19 height 19
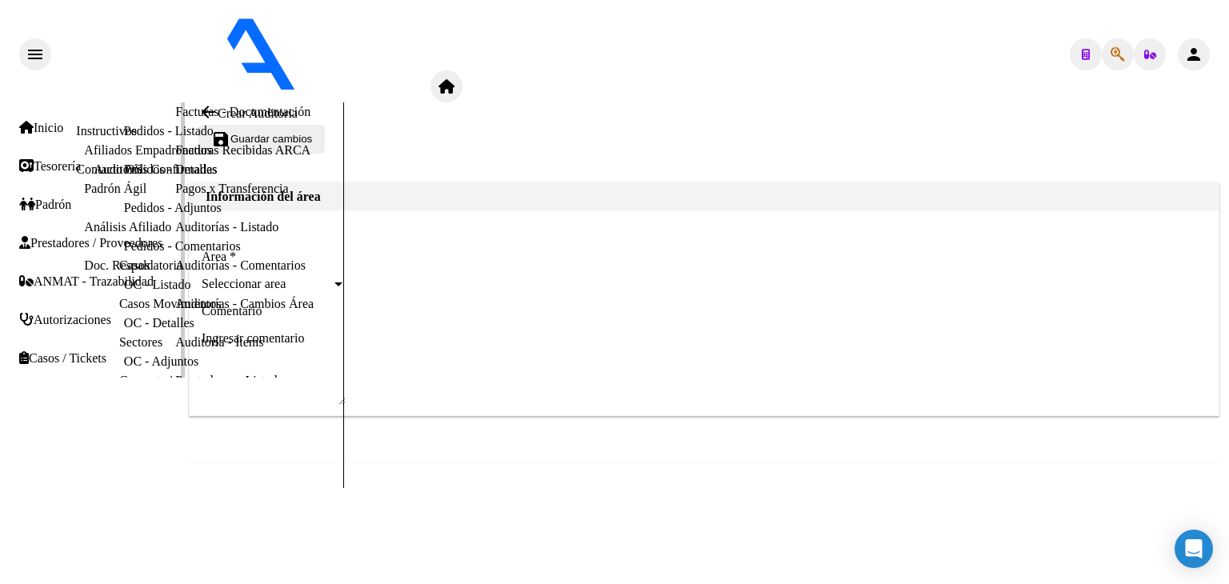
click at [175, 80] on link "Facturas Sin Auditar" at bounding box center [228, 73] width 106 height 14
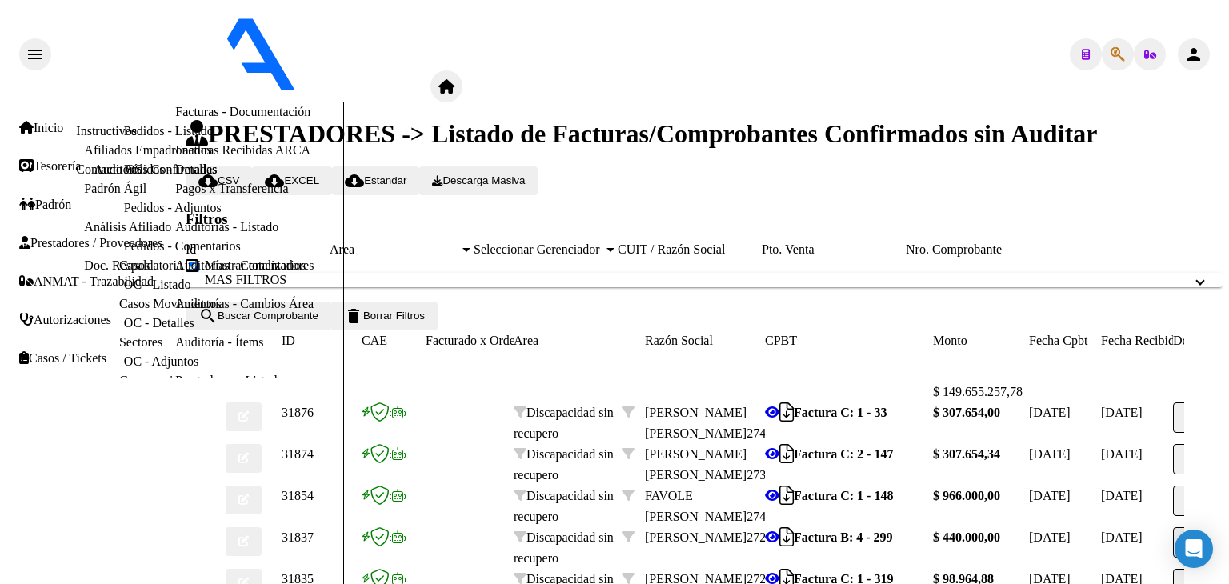
click at [459, 243] on span "Area" at bounding box center [395, 250] width 130 height 14
click at [331, 331] on button "search Buscar Comprobante" at bounding box center [259, 316] width 146 height 29
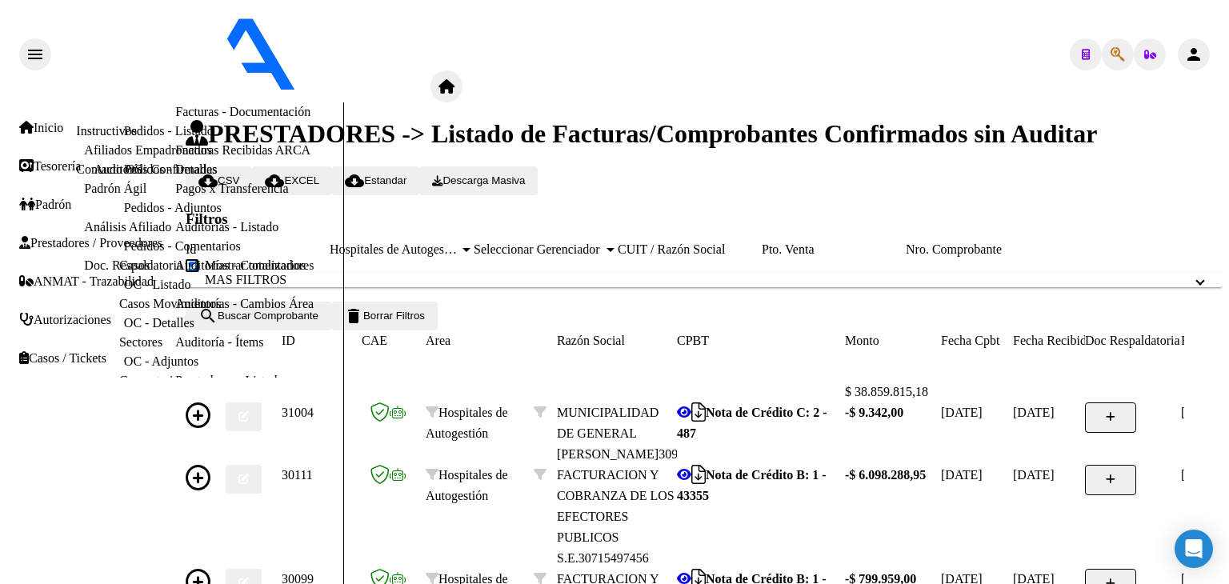
scroll to position [418, 0]
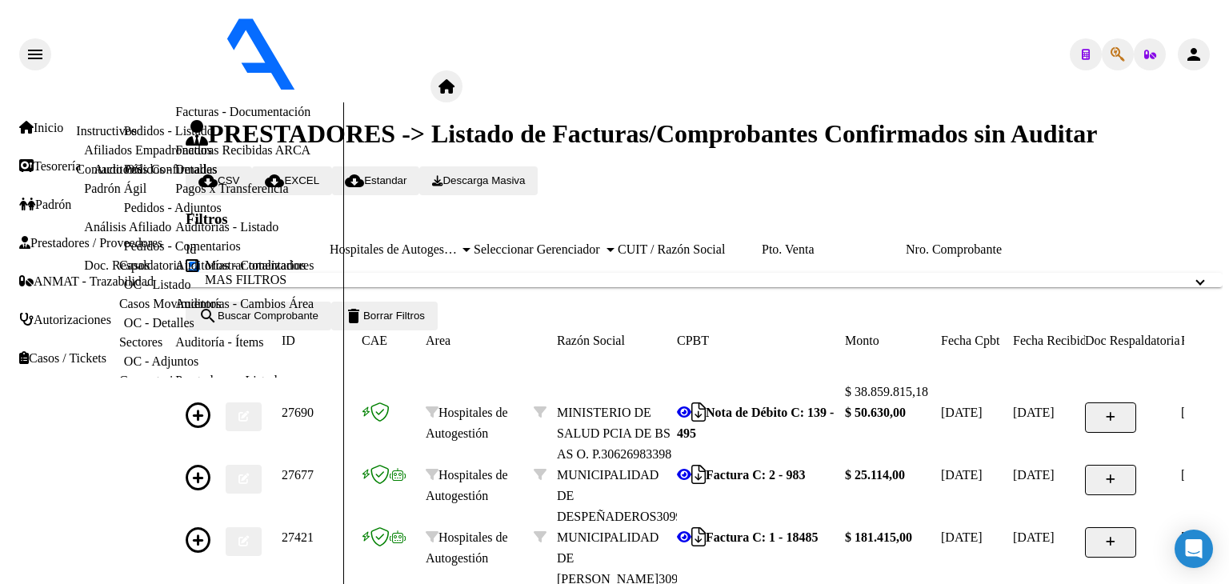
click at [691, 531] on icon at bounding box center [684, 537] width 14 height 13
click at [175, 42] on link "Facturas - Listado/Carga" at bounding box center [238, 35] width 126 height 14
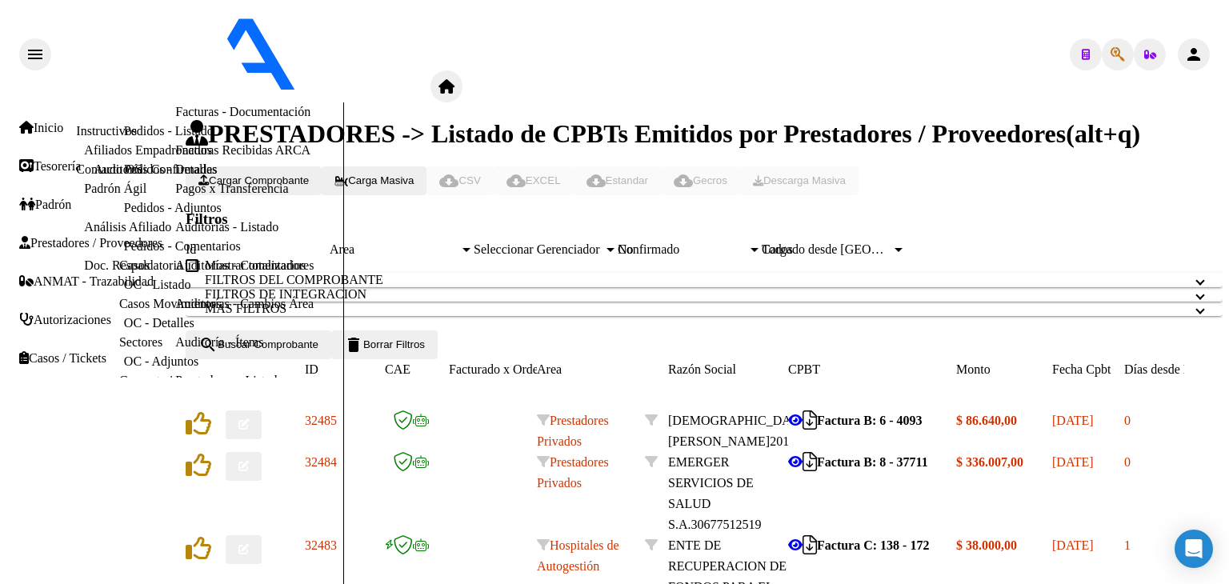
scroll to position [80, 0]
click at [459, 243] on span "Area" at bounding box center [395, 250] width 130 height 14
click at [324, 273] on mat-panel-title "FILTROS DEL COMPROBANTE" at bounding box center [695, 280] width 980 height 14
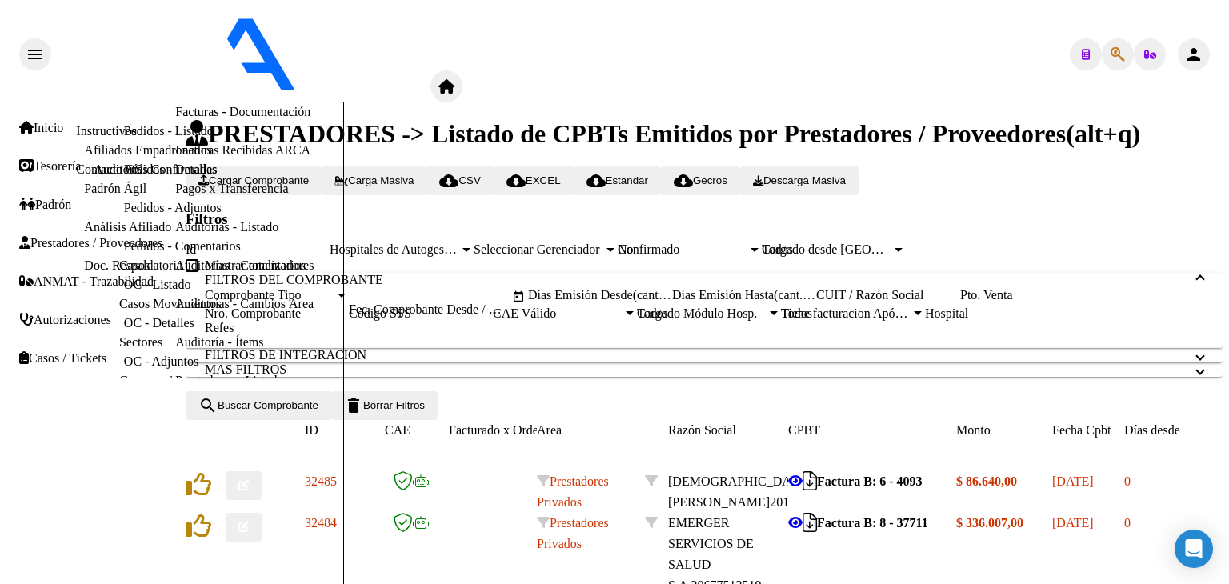
click at [538, 283] on span "Open calendar" at bounding box center [518, 297] width 38 height 38
type input "[DATE]"
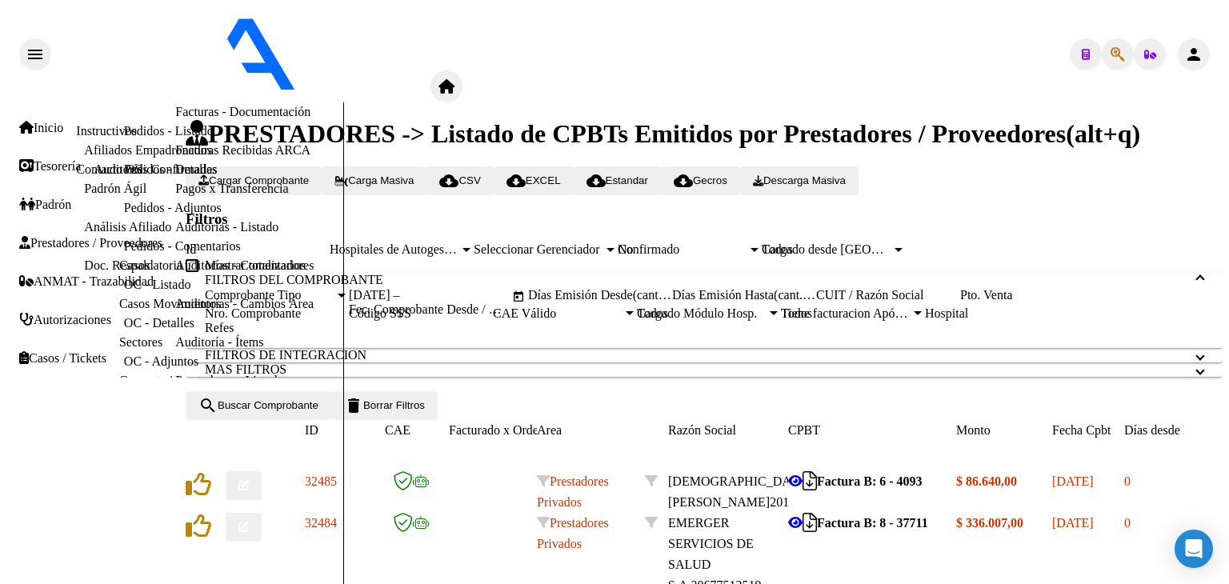
type input "[DATE]"
click at [331, 420] on button "search Buscar Comprobante" at bounding box center [259, 405] width 146 height 29
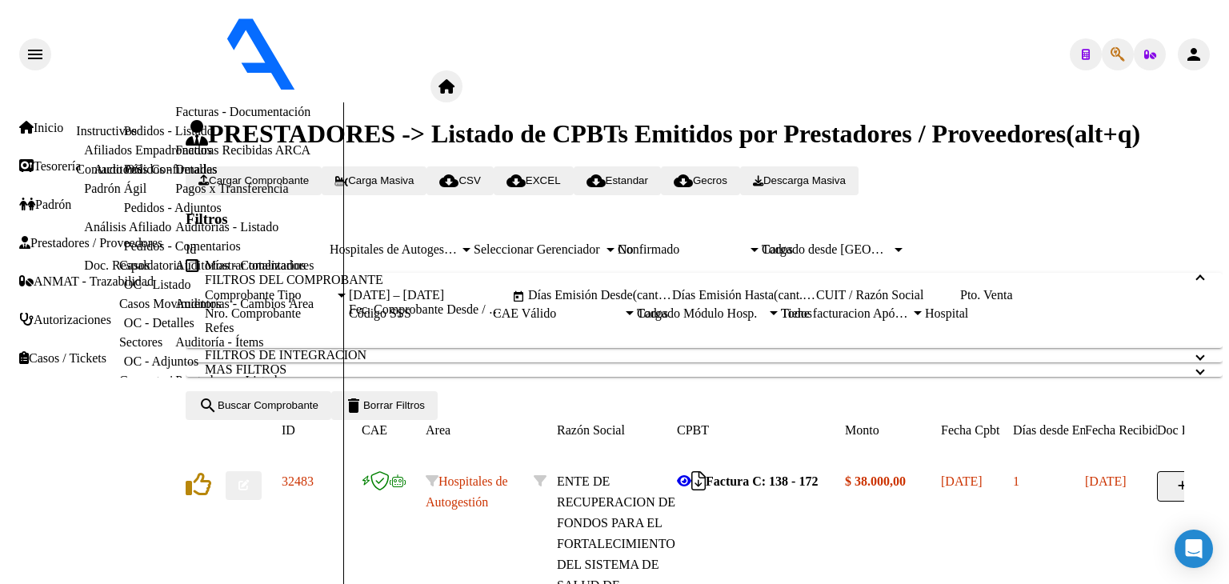
scroll to position [30, 0]
click at [175, 234] on link "Auditorías - Listado" at bounding box center [226, 227] width 103 height 14
